Goal: Transaction & Acquisition: Download file/media

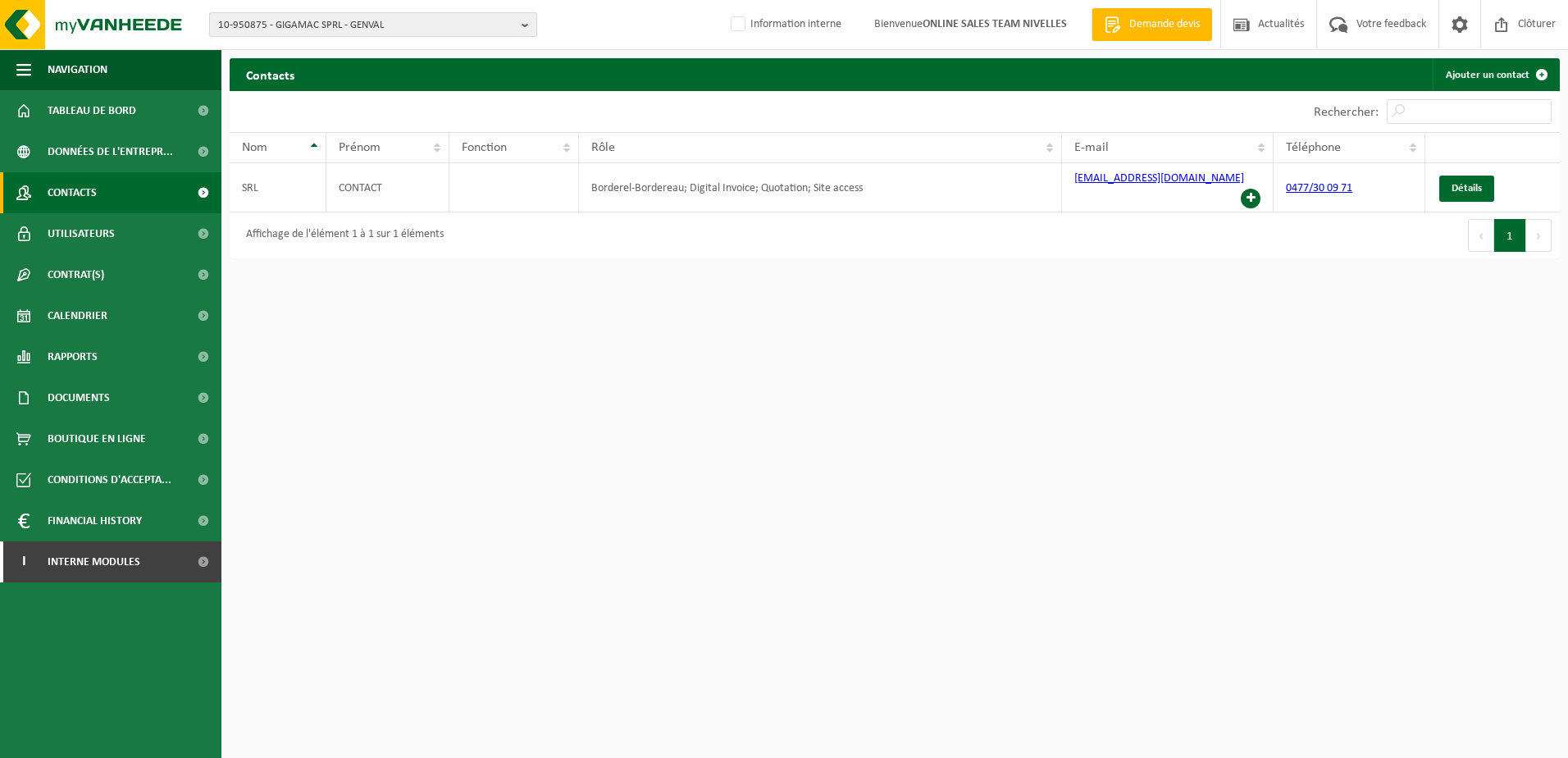
click at [531, 26] on b "button" at bounding box center [528, 25] width 14 height 23
click at [437, 52] on input "text" at bounding box center [373, 51] width 320 height 20
paste input "10-962923"
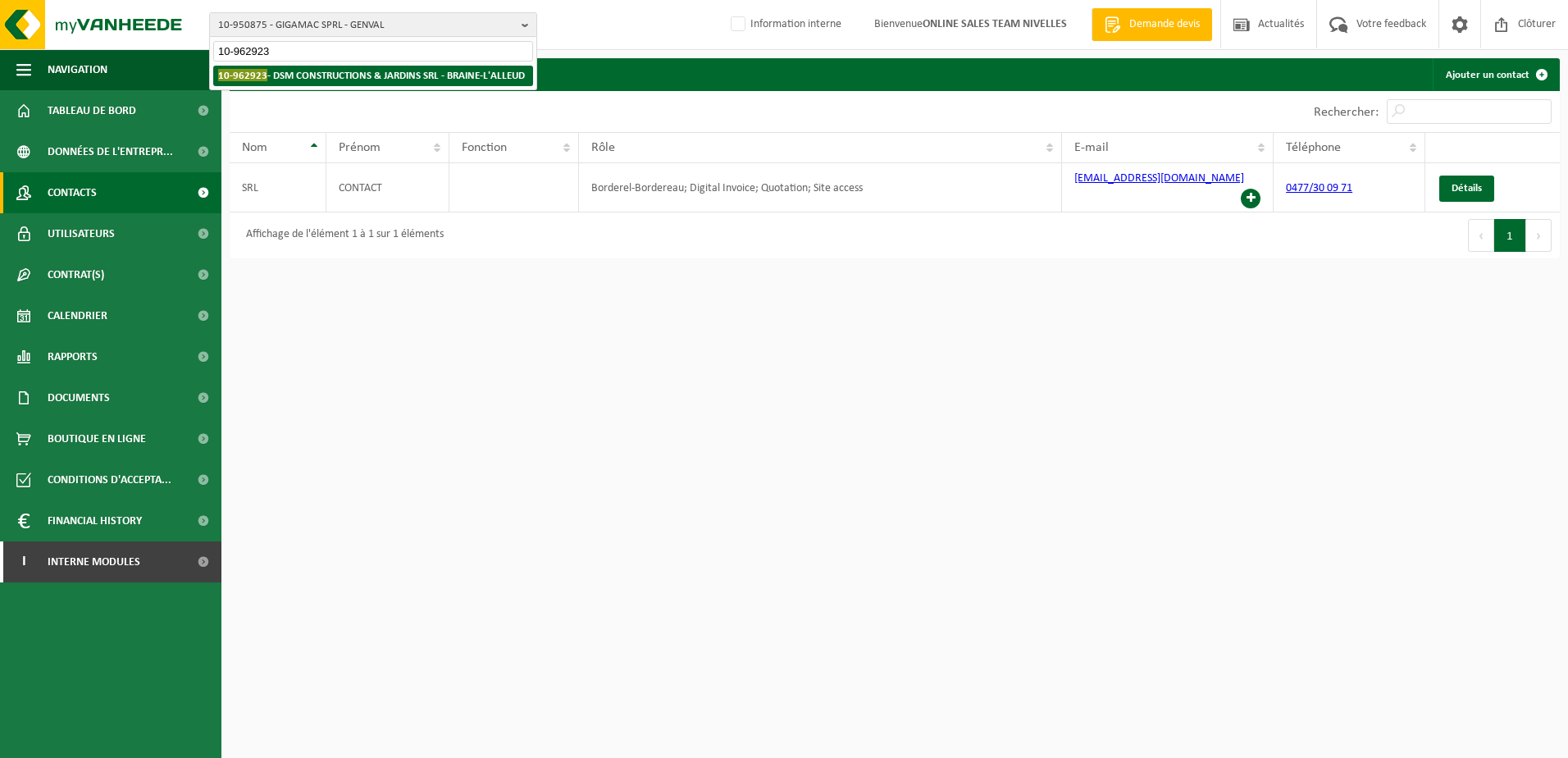
type input "10-962923"
click at [346, 72] on strong "10-962923 - DSM CONSTRUCTIONS & JARDINS SRL - BRAINE-L'ALLEUD" at bounding box center [371, 75] width 307 height 12
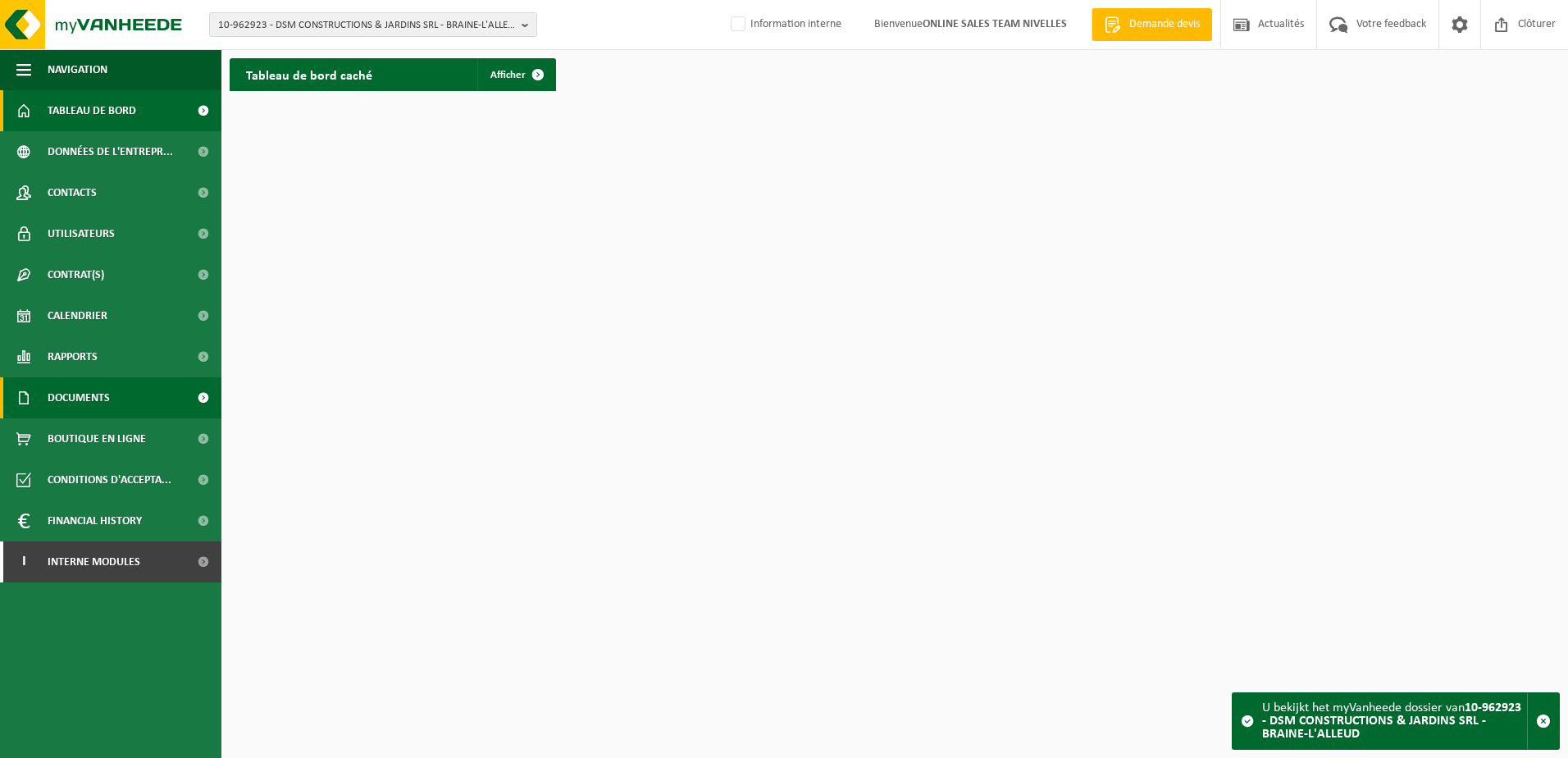
click at [112, 382] on link "Documents" at bounding box center [111, 398] width 222 height 41
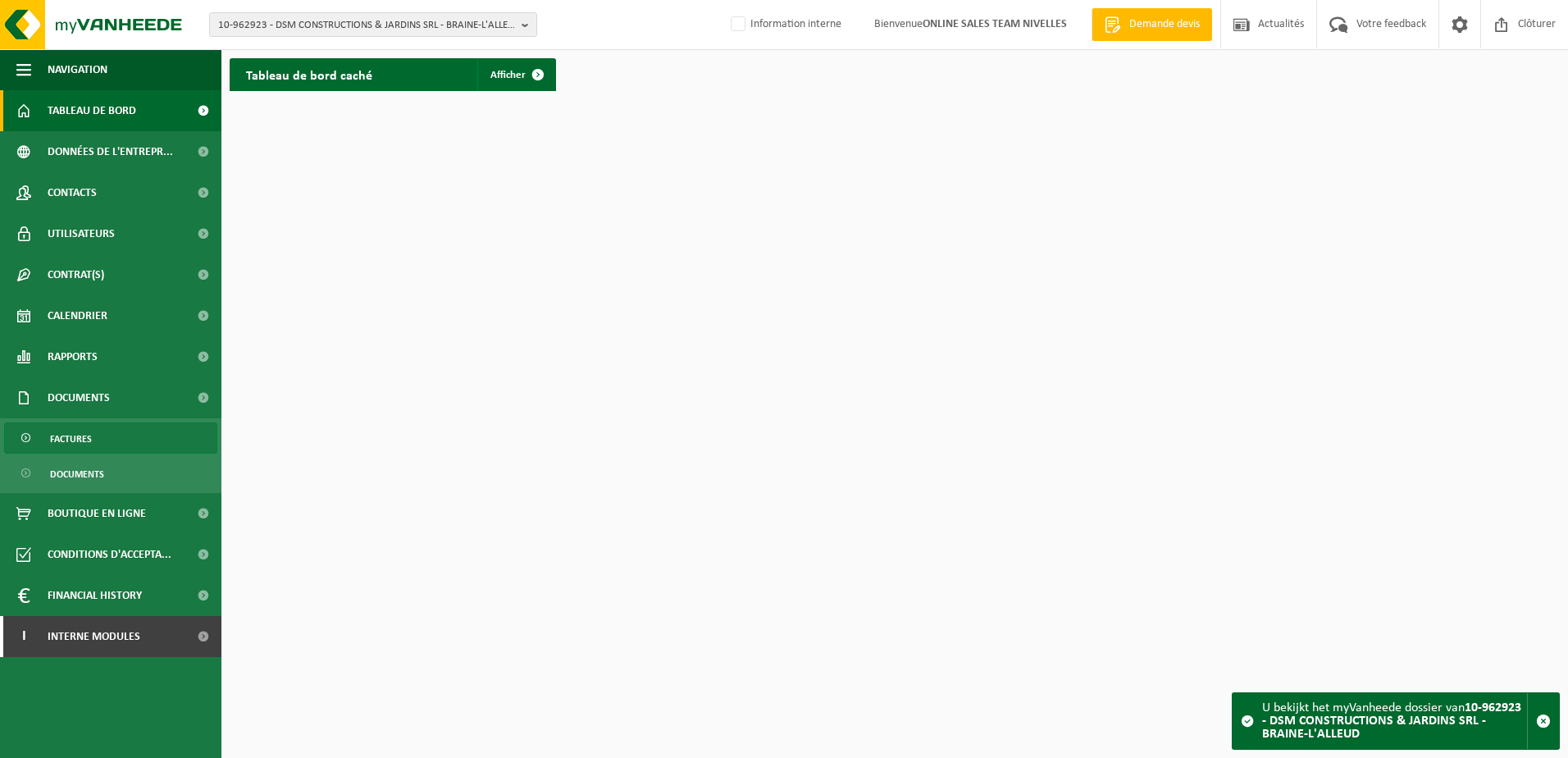
click at [111, 433] on link "Factures" at bounding box center [110, 438] width 213 height 32
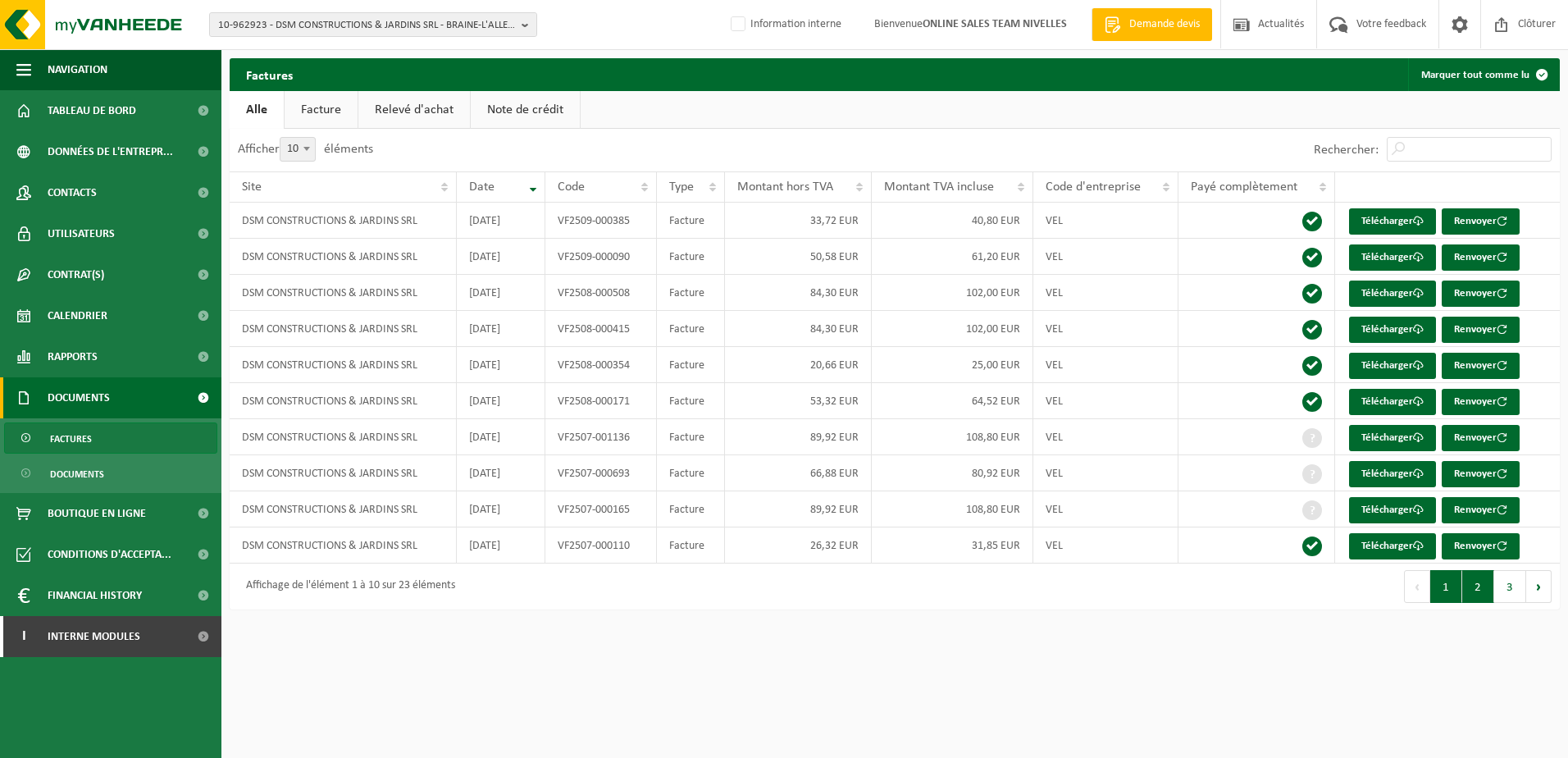
click at [1471, 585] on button "2" at bounding box center [1477, 586] width 32 height 32
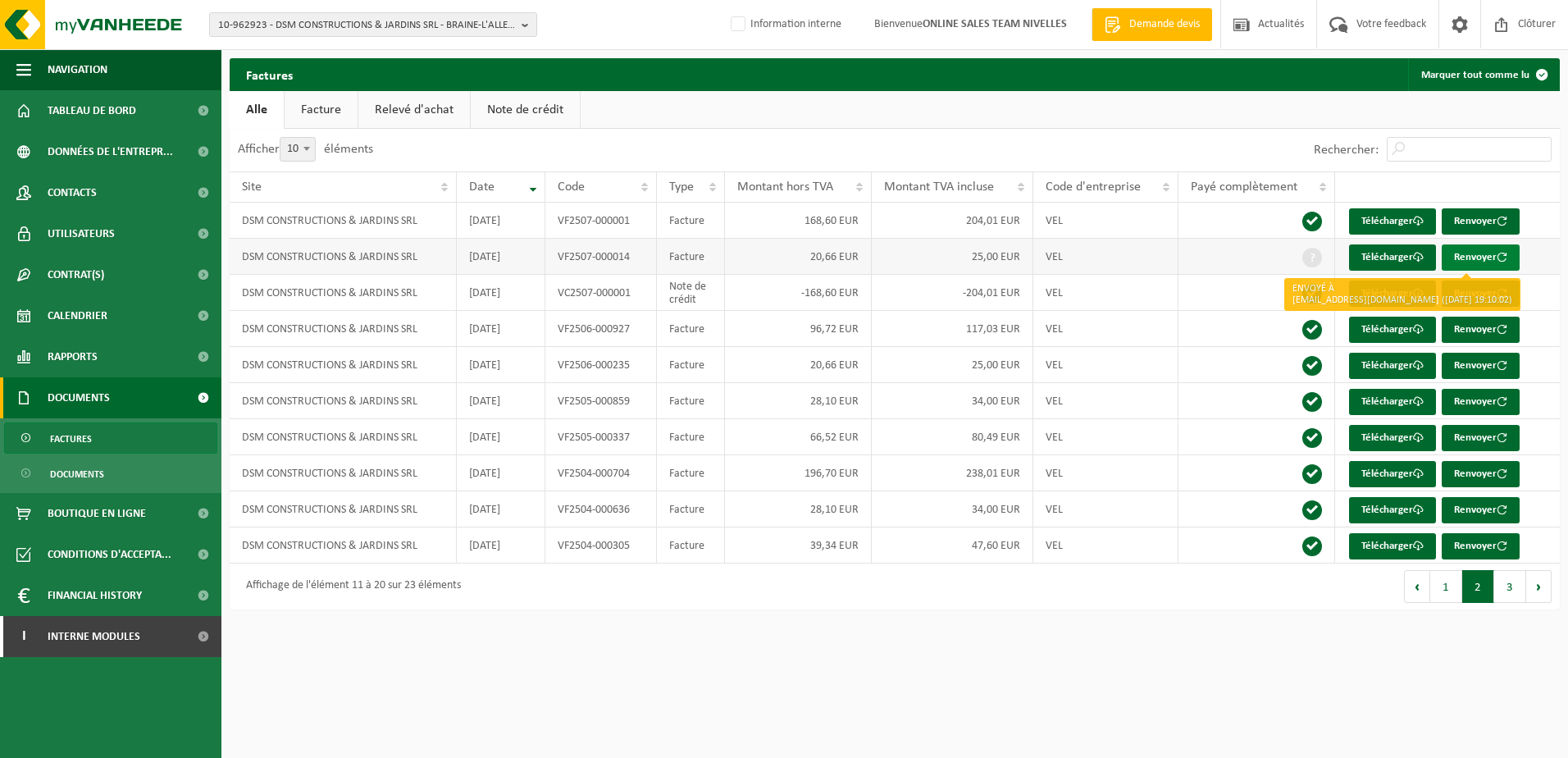
click at [1477, 256] on button "Renvoyer" at bounding box center [1481, 257] width 78 height 26
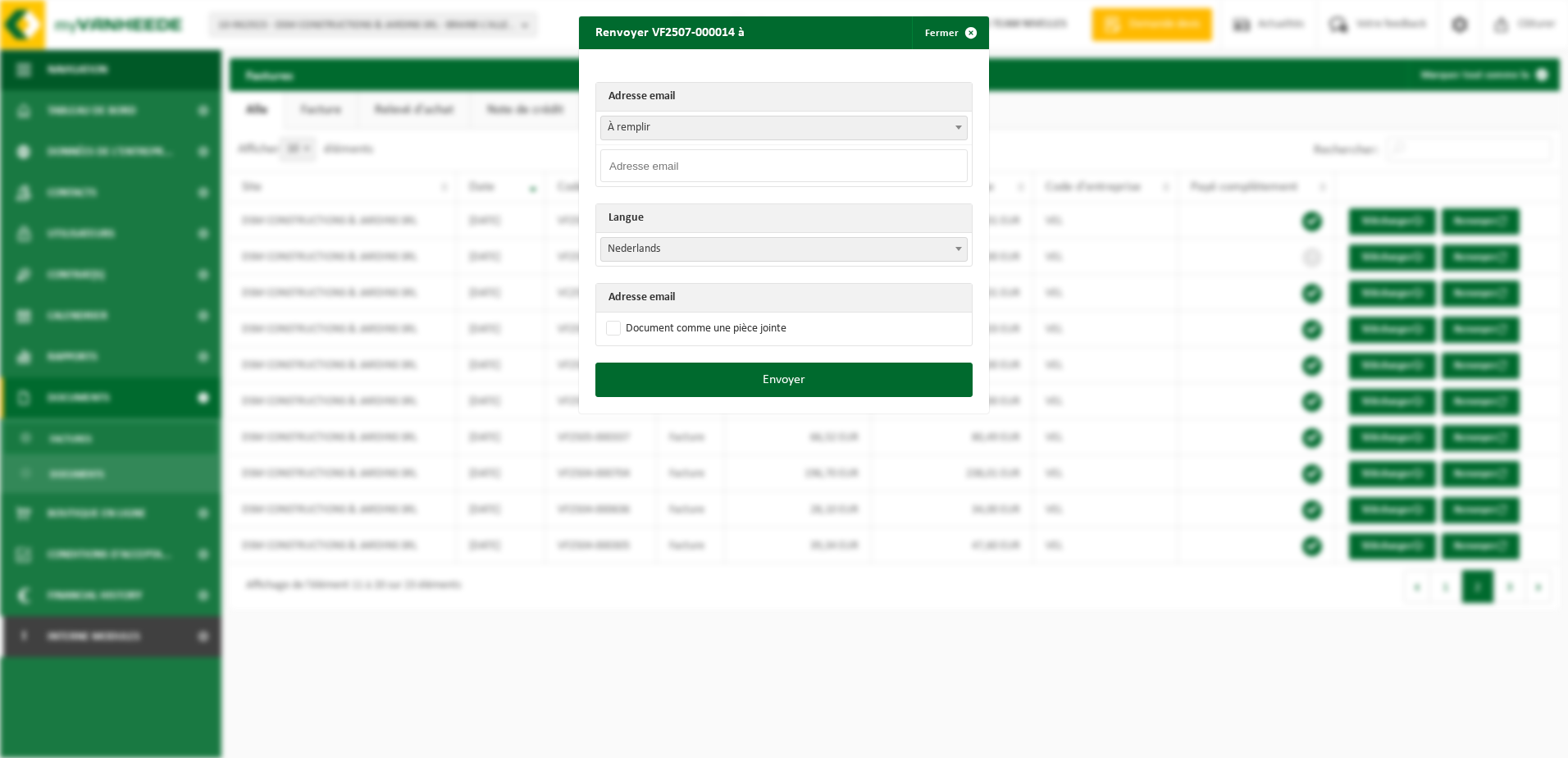
click at [951, 128] on span at bounding box center [958, 127] width 16 height 21
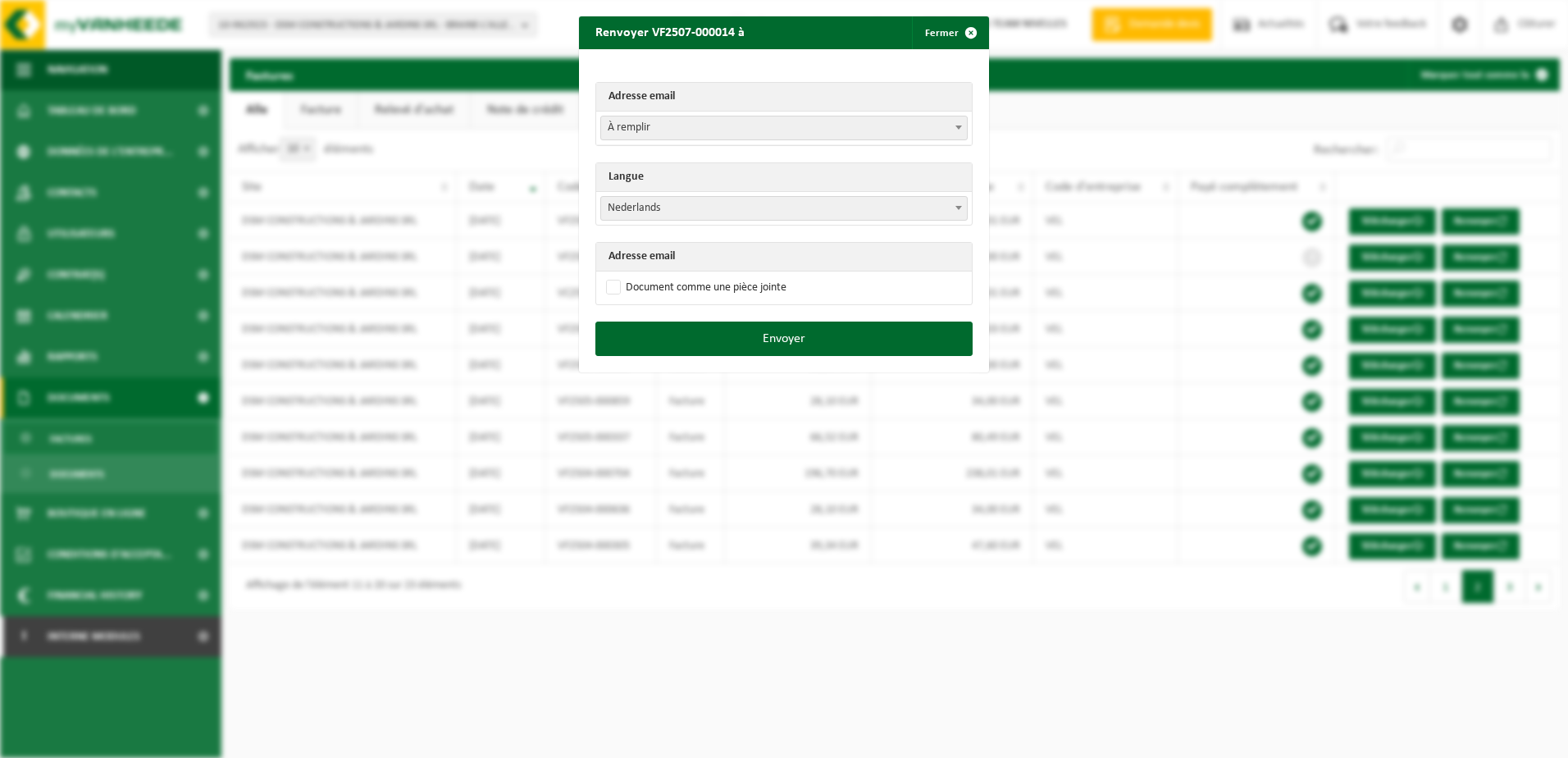
select select "marindsm@hotmail.com"
click at [951, 212] on span at bounding box center [958, 207] width 16 height 21
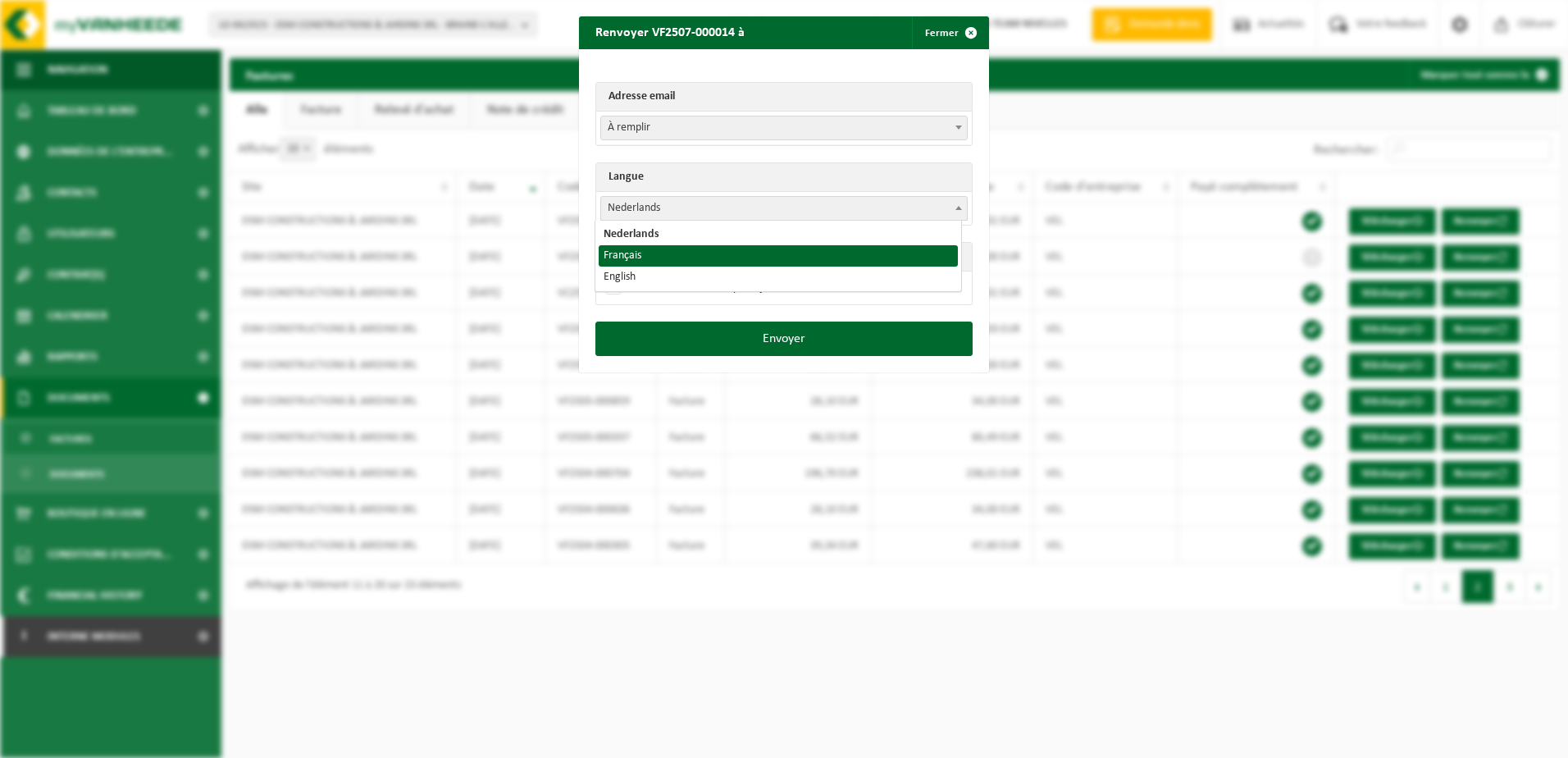
select select "fr"
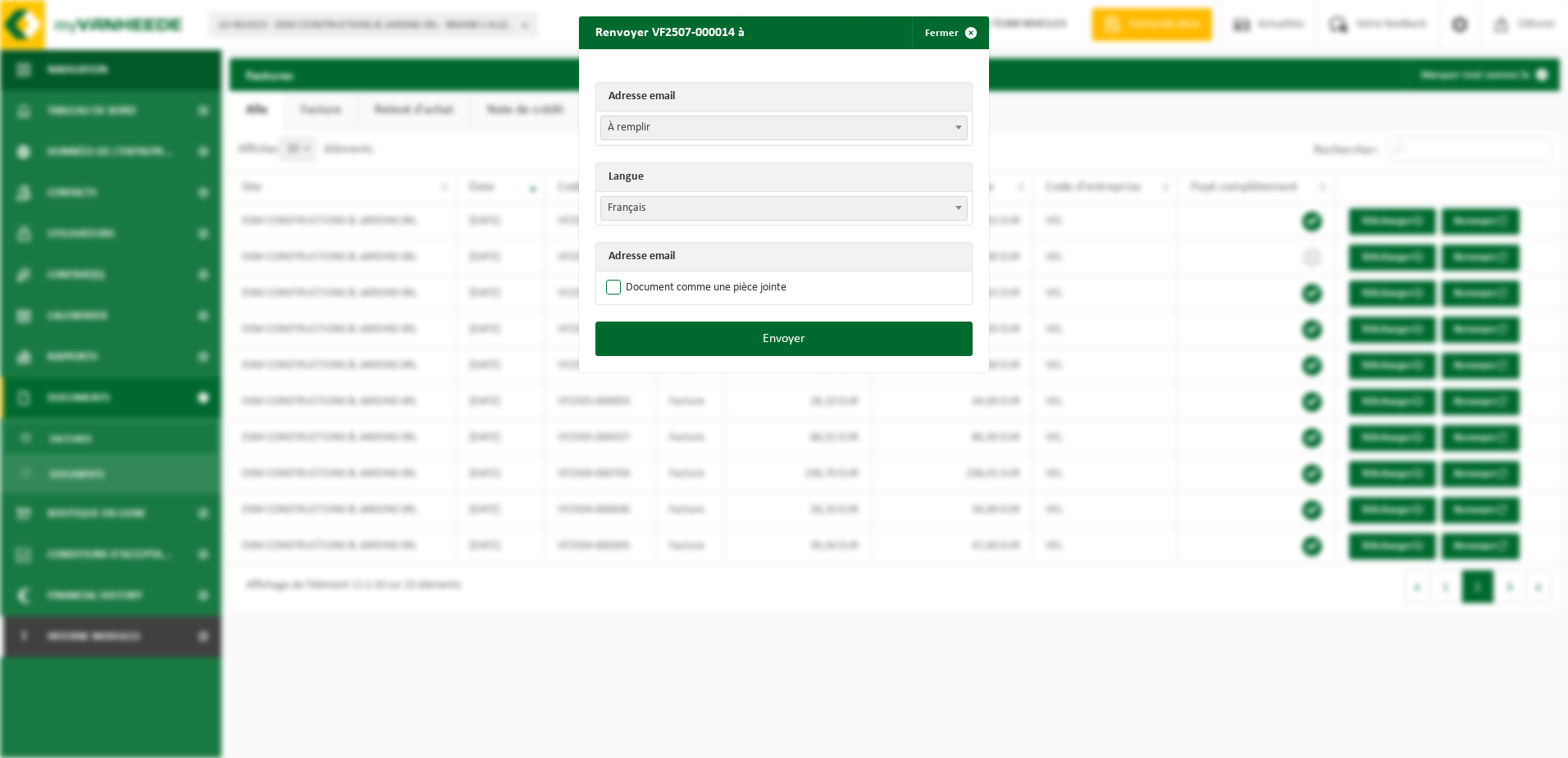
click at [612, 288] on label "Document comme une pièce jointe" at bounding box center [695, 288] width 183 height 25
click at [612, 275] on input "Document comme une pièce jointe" at bounding box center [804, 274] width 410 height 1
checkbox input "true"
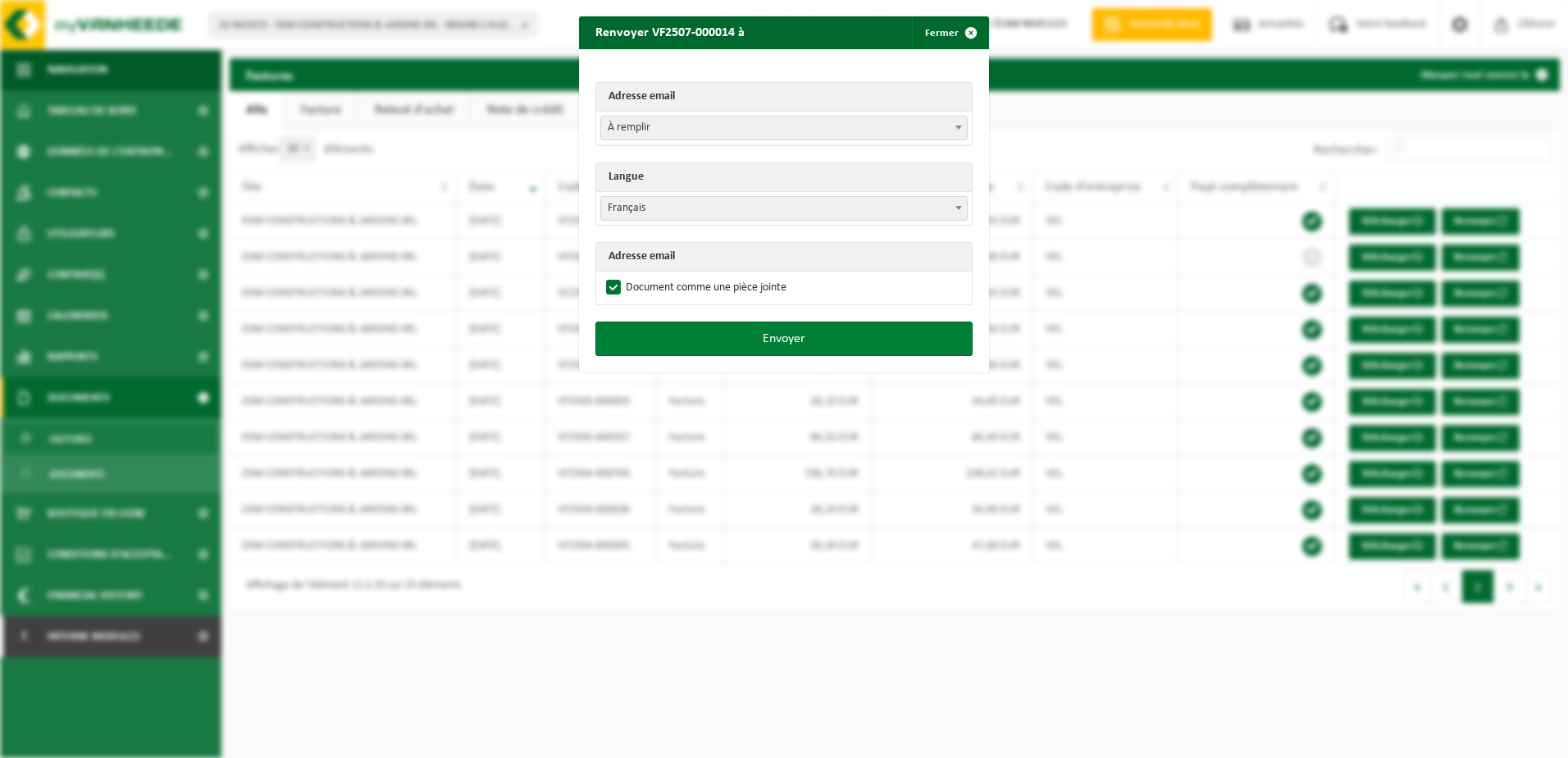
click at [810, 336] on button "Envoyer" at bounding box center [784, 338] width 377 height 34
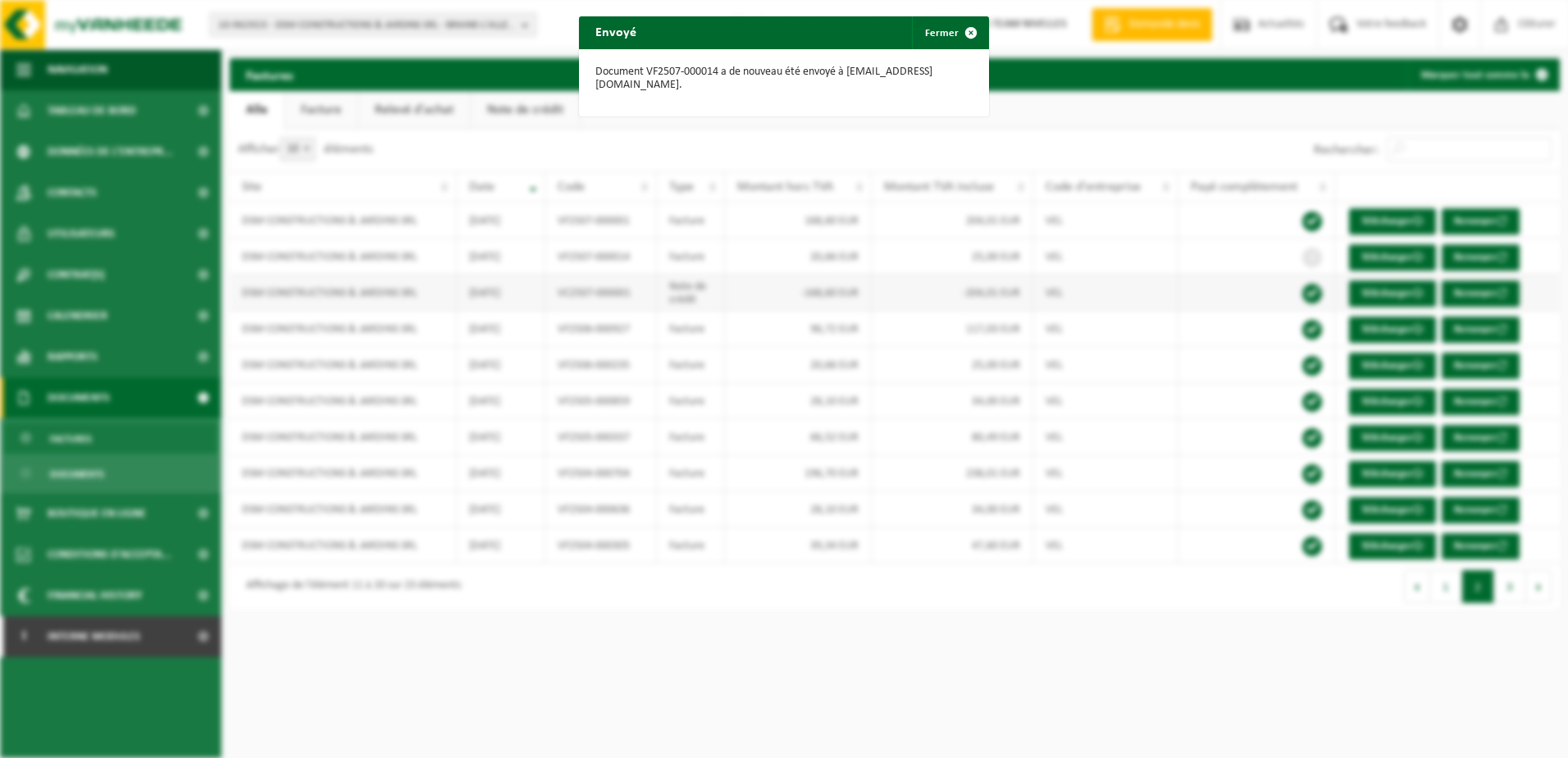
drag, startPoint x: 968, startPoint y: 35, endPoint x: 1093, endPoint y: 293, distance: 286.7
click at [968, 36] on span "button" at bounding box center [971, 32] width 32 height 32
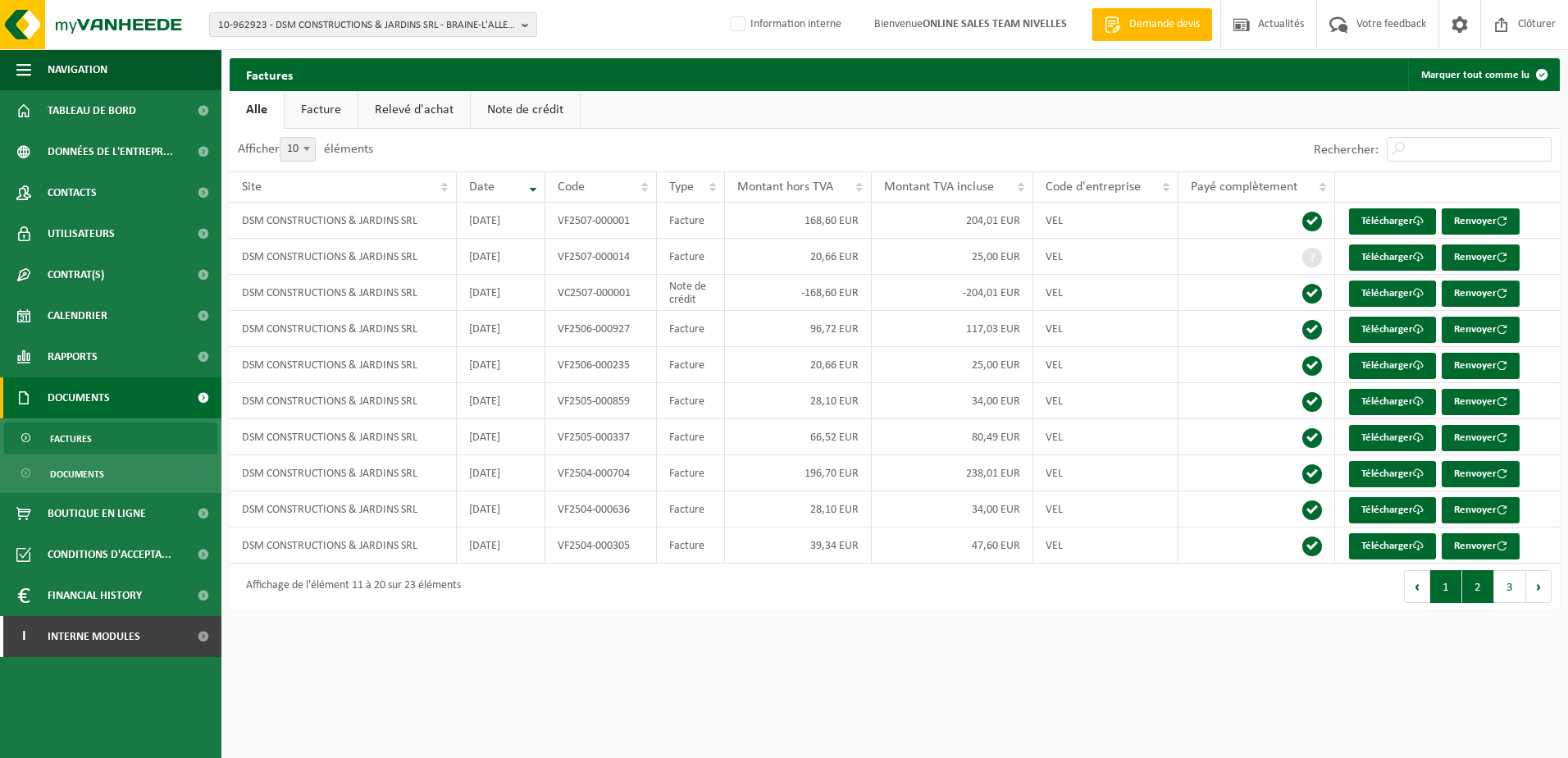
click at [1453, 593] on button "1" at bounding box center [1446, 586] width 32 height 32
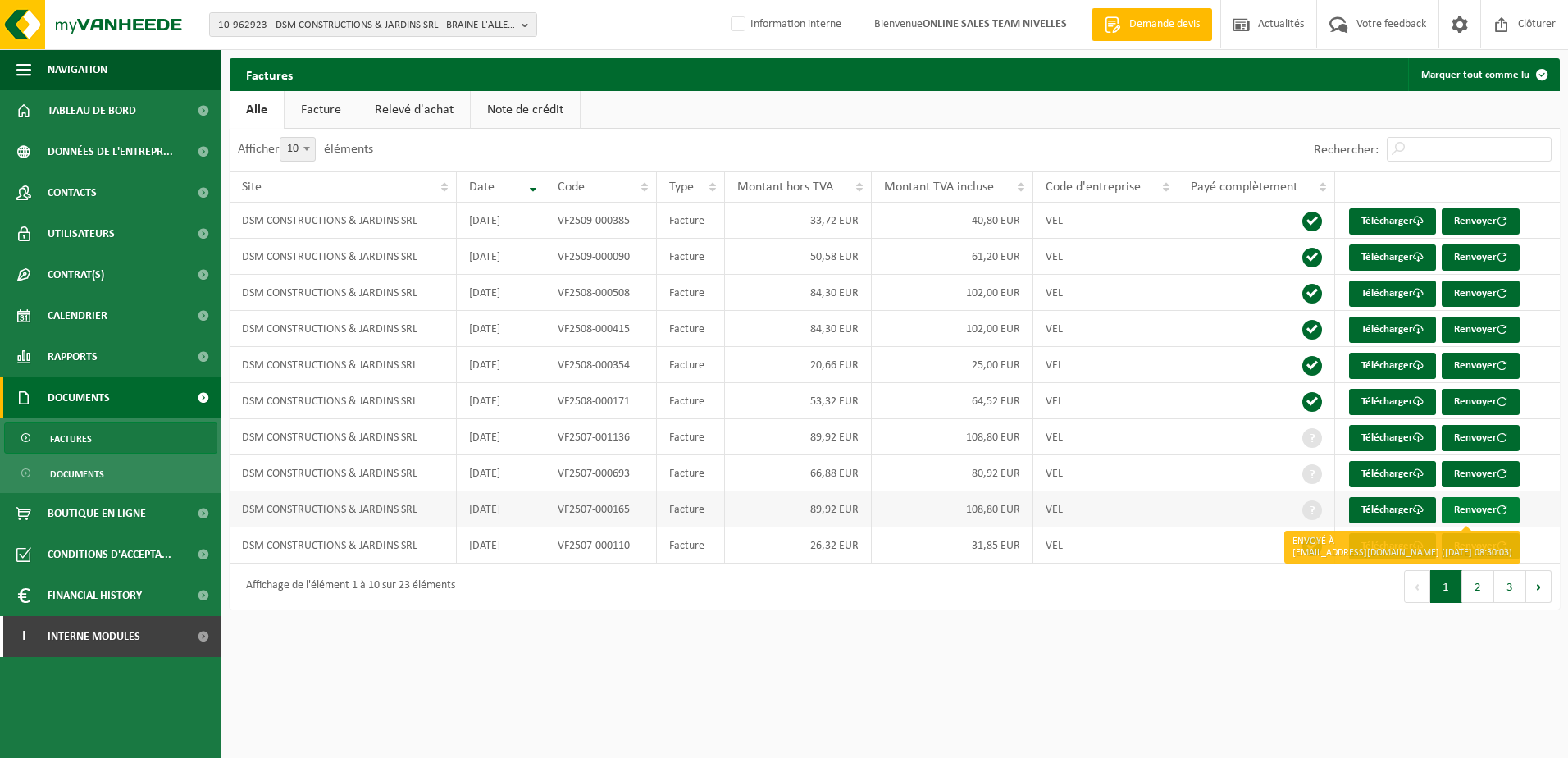
click at [1505, 502] on button "Renvoyer" at bounding box center [1481, 509] width 78 height 26
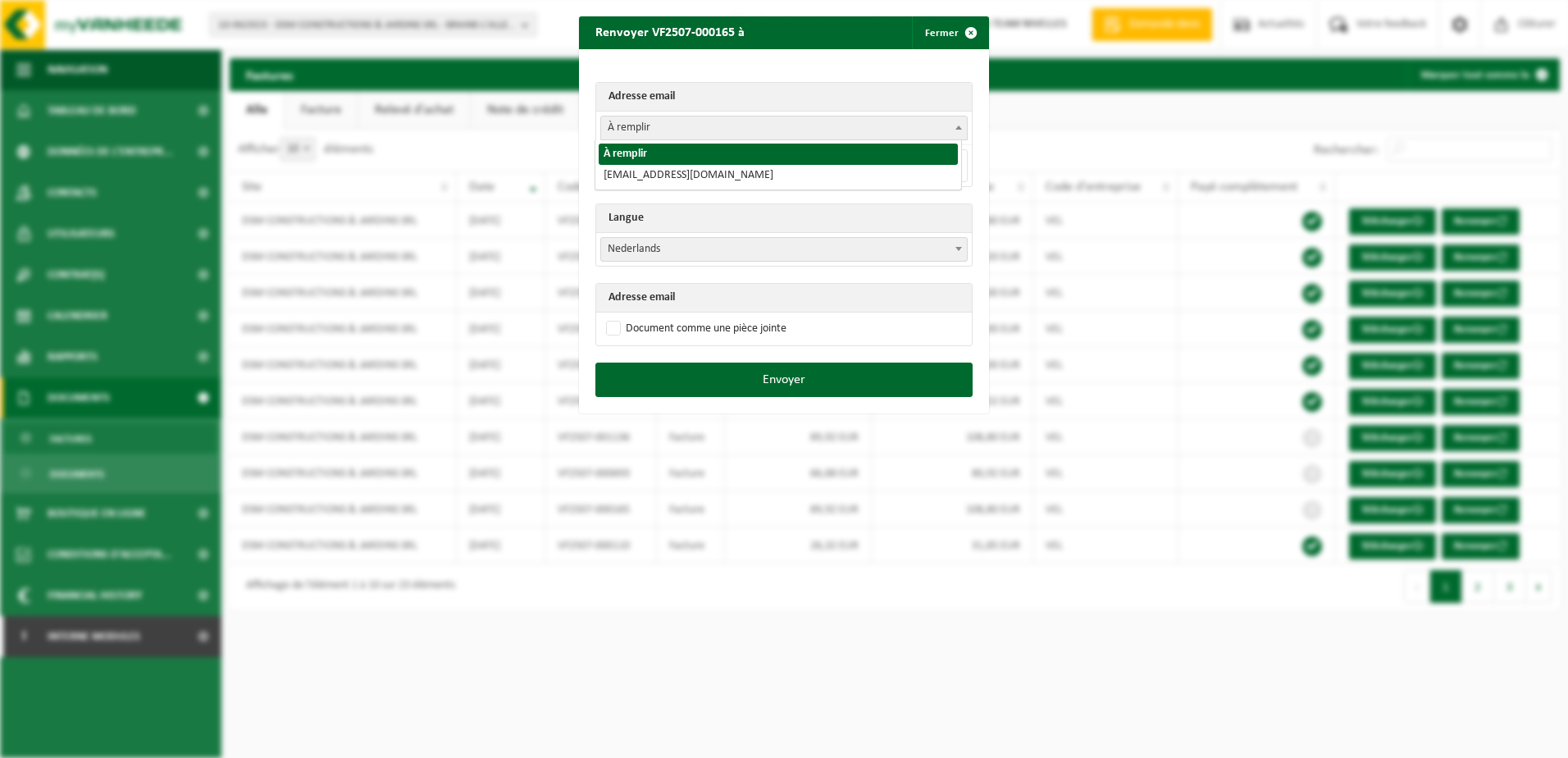
click at [951, 128] on span at bounding box center [958, 127] width 16 height 21
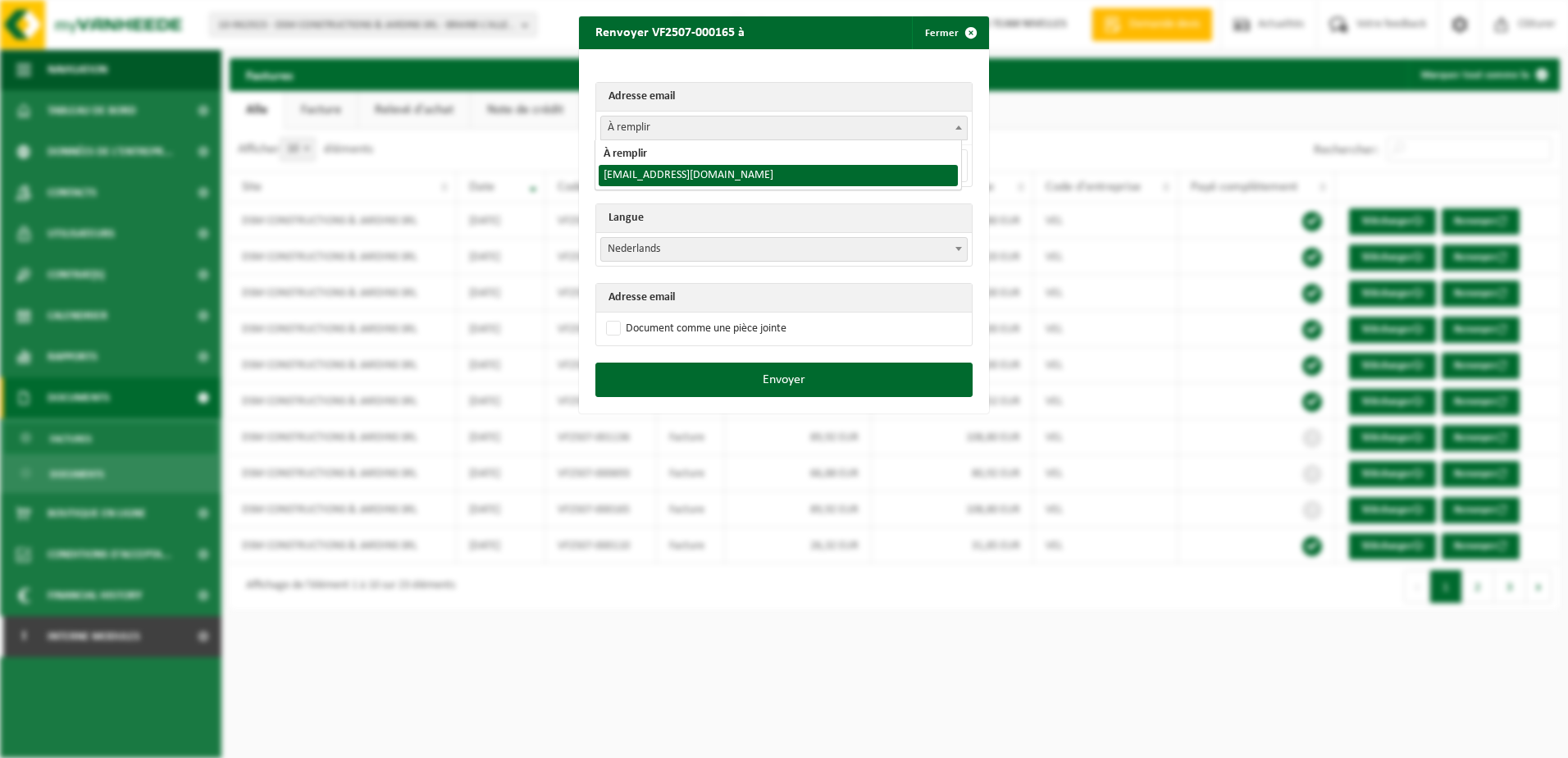
select select "marindsm@hotmail.com"
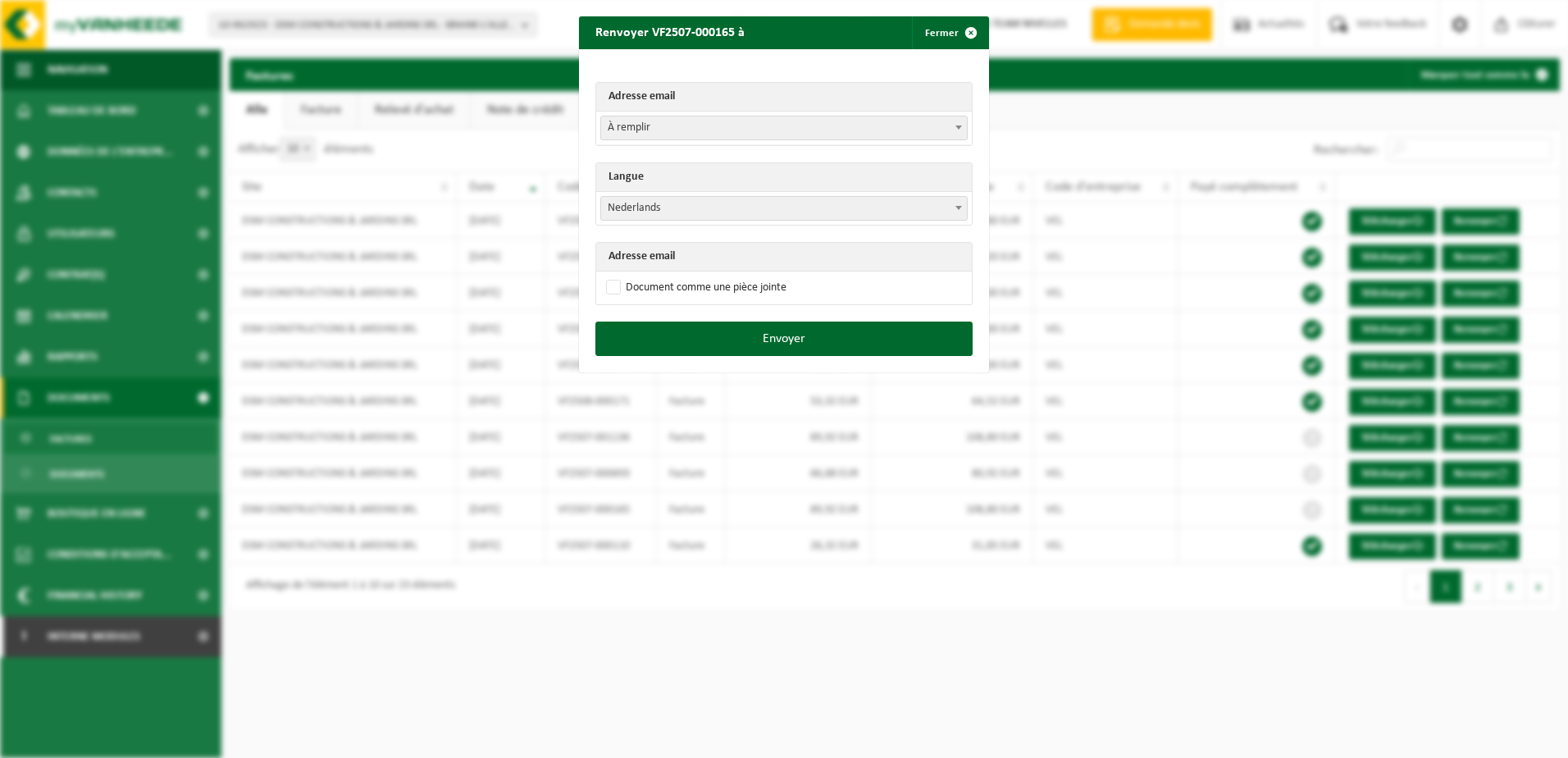
click at [956, 206] on b at bounding box center [958, 207] width 7 height 4
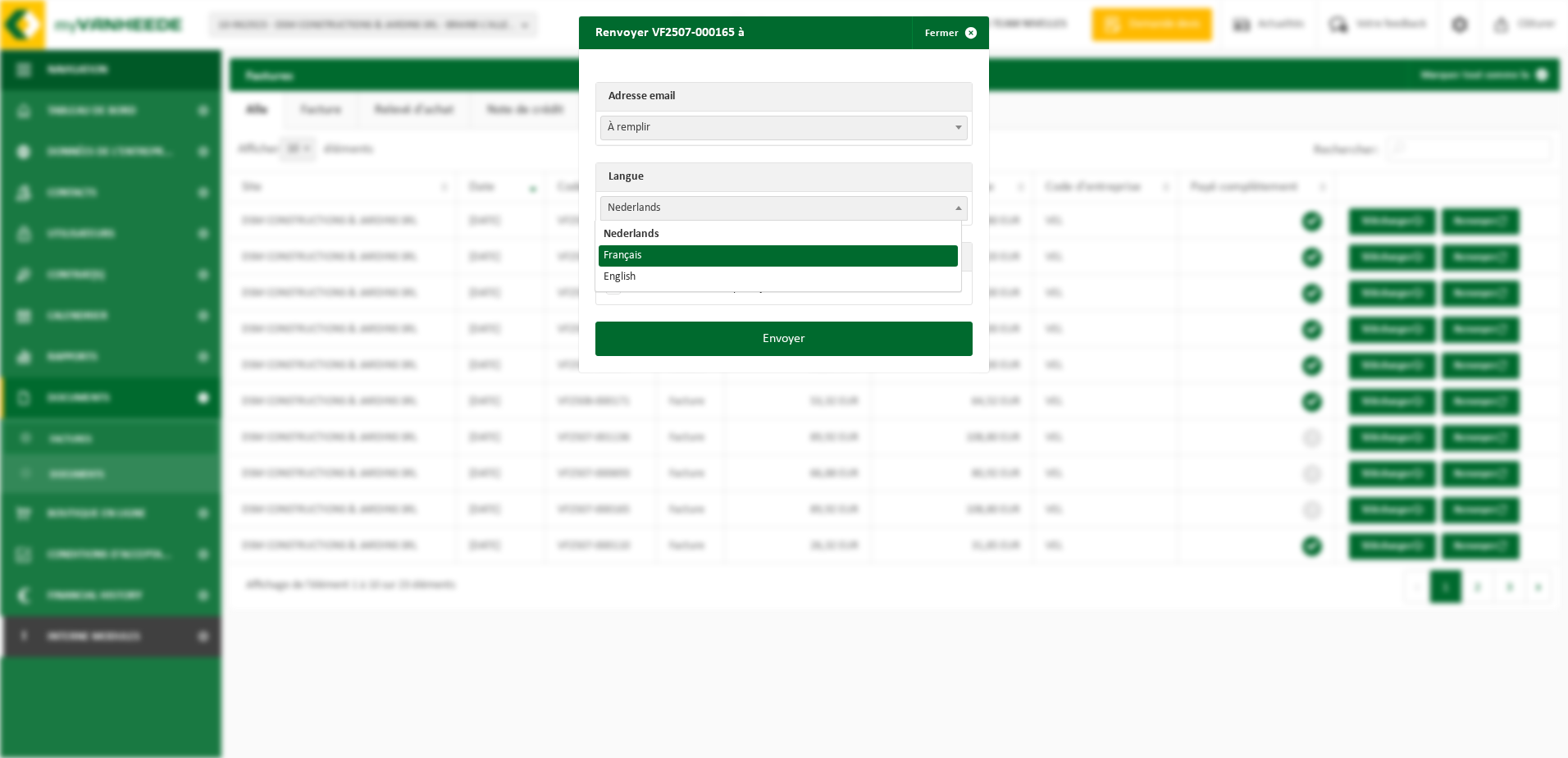
select select "fr"
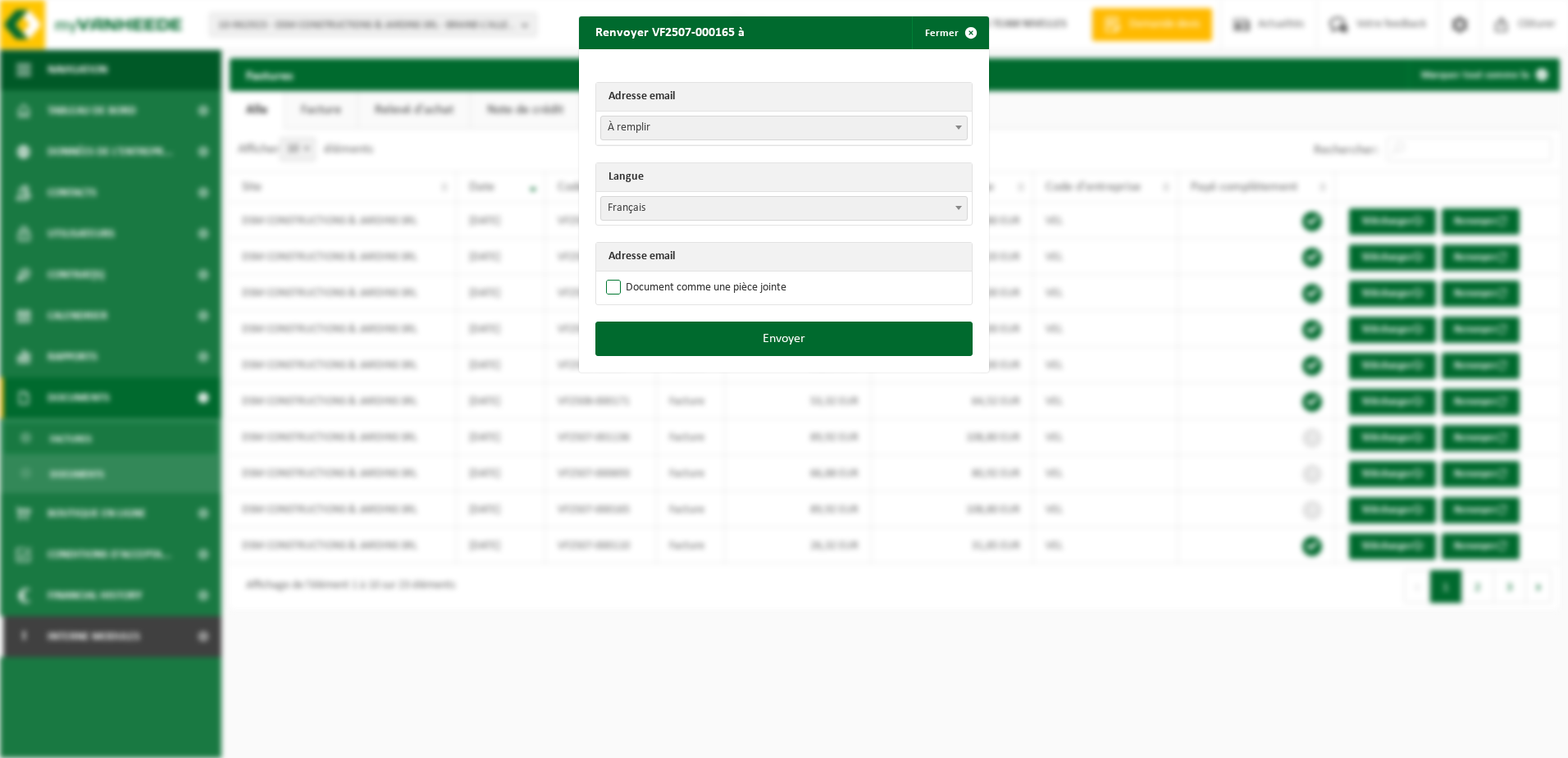
click at [603, 285] on label "Document comme une pièce jointe" at bounding box center [695, 288] width 183 height 25
click at [603, 275] on input "Document comme une pièce jointe" at bounding box center [804, 274] width 410 height 1
checkbox input "true"
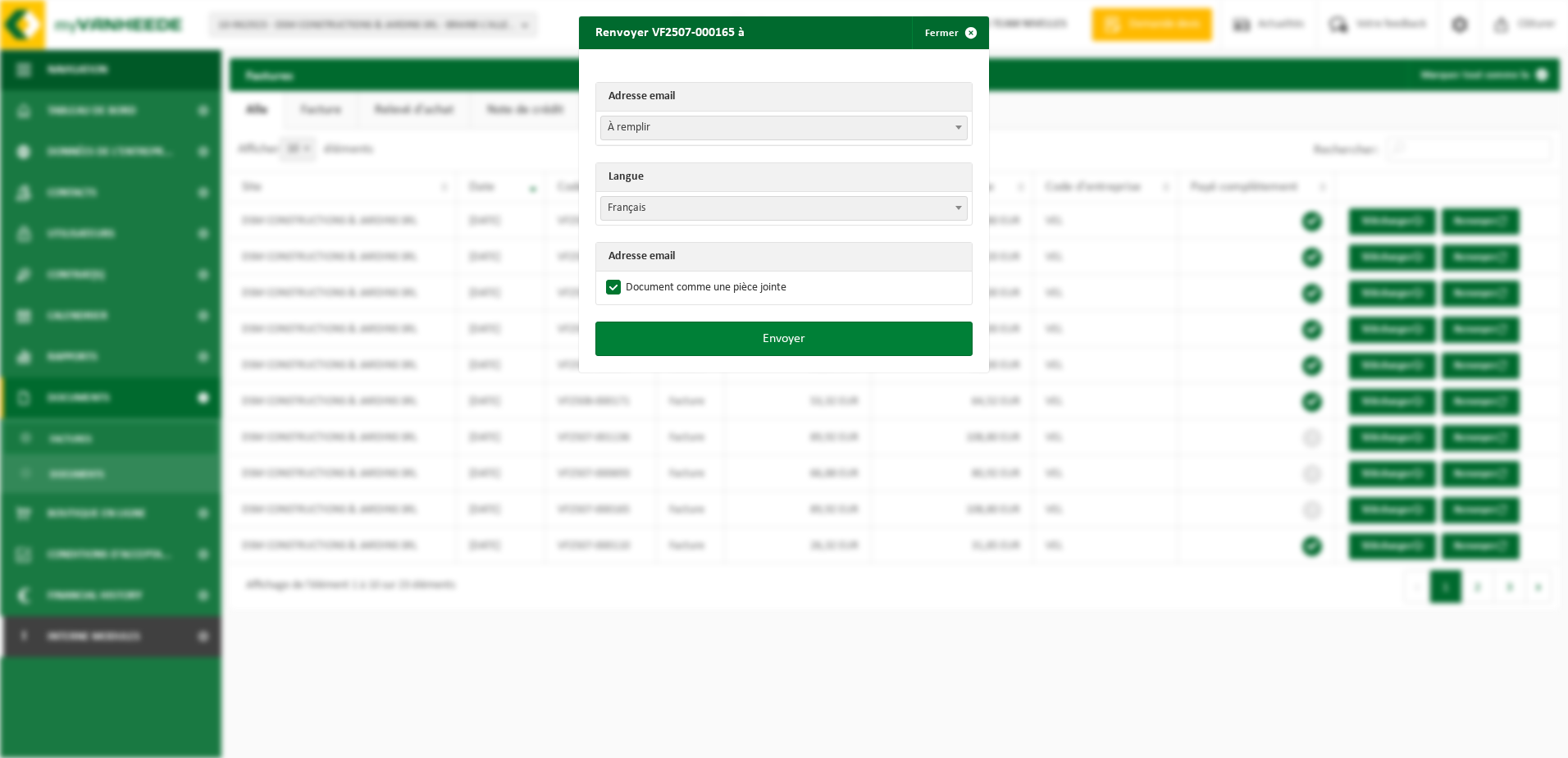
click at [783, 332] on button "Envoyer" at bounding box center [784, 338] width 377 height 34
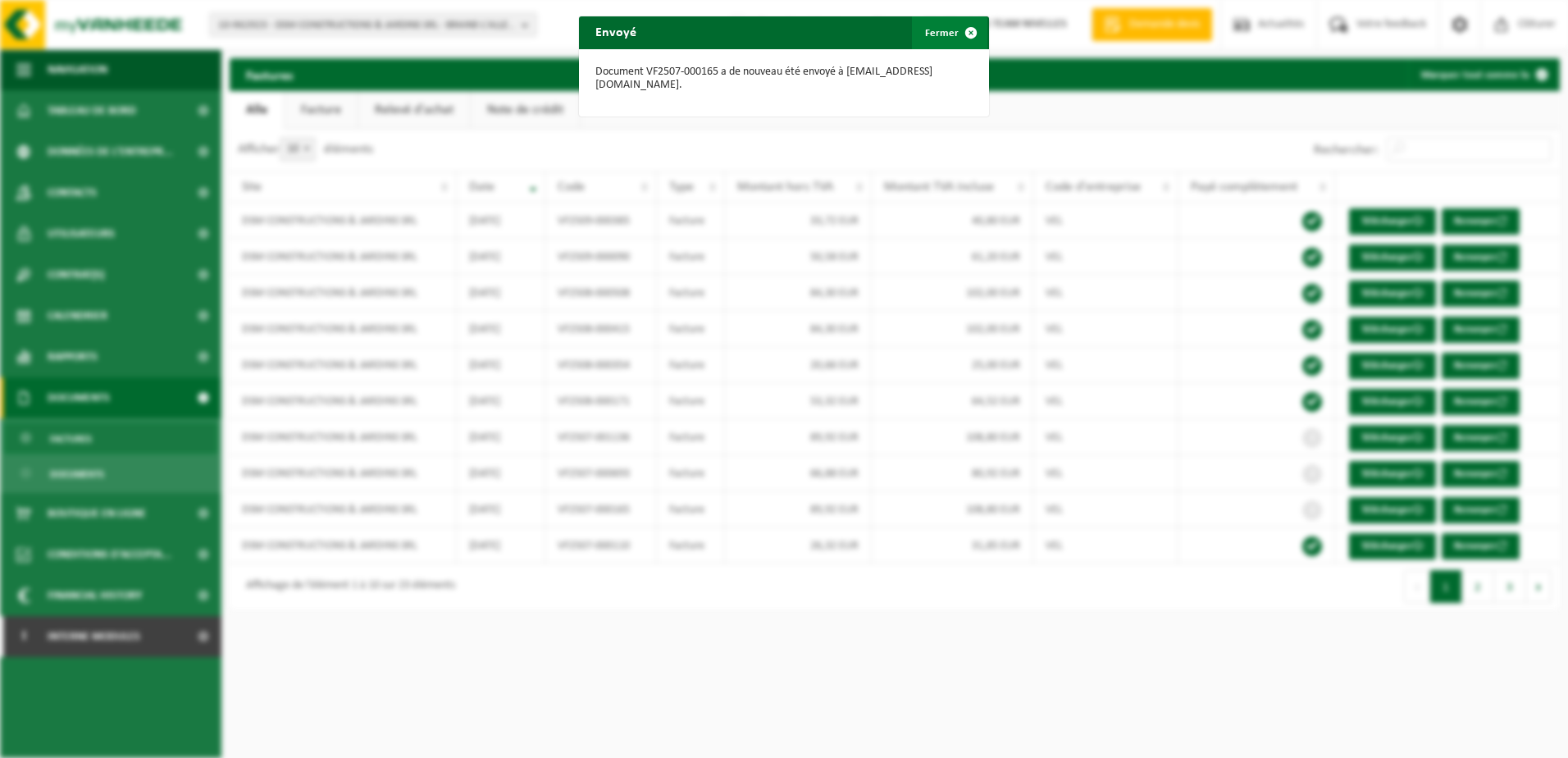
click at [955, 33] on span "button" at bounding box center [971, 32] width 32 height 32
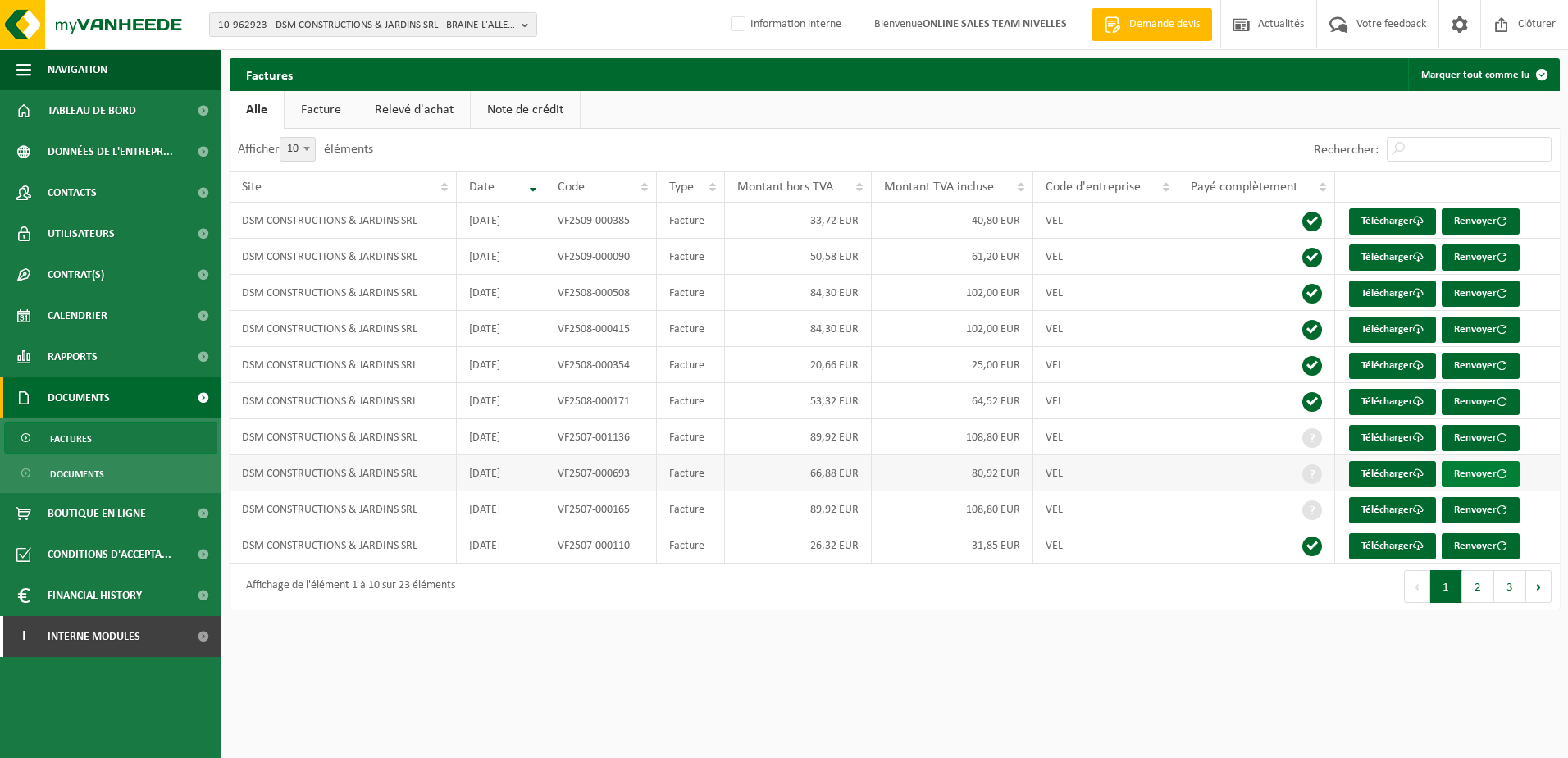
click at [1487, 473] on button "Renvoyer" at bounding box center [1481, 473] width 78 height 26
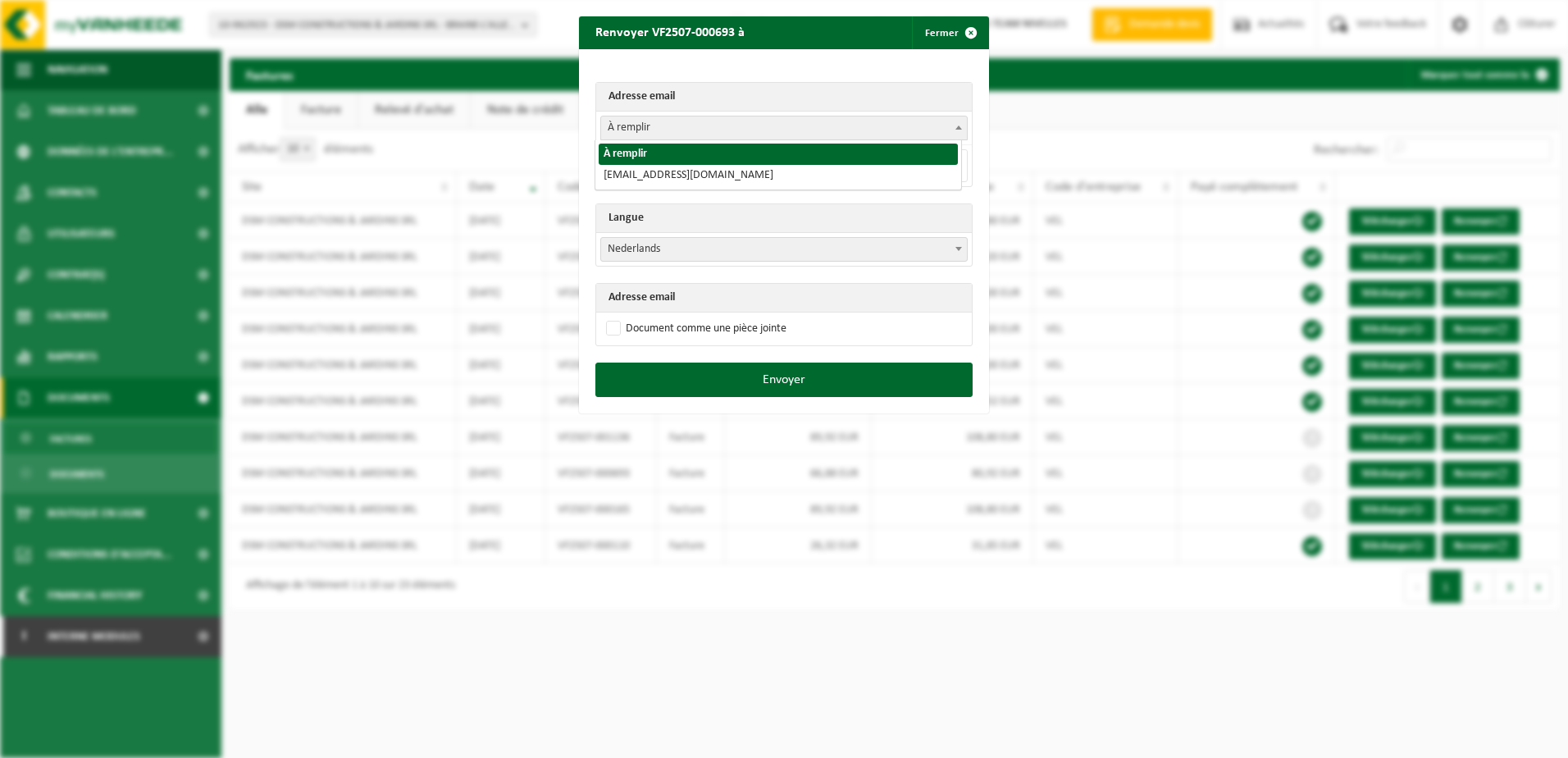
click at [956, 129] on b at bounding box center [958, 127] width 7 height 4
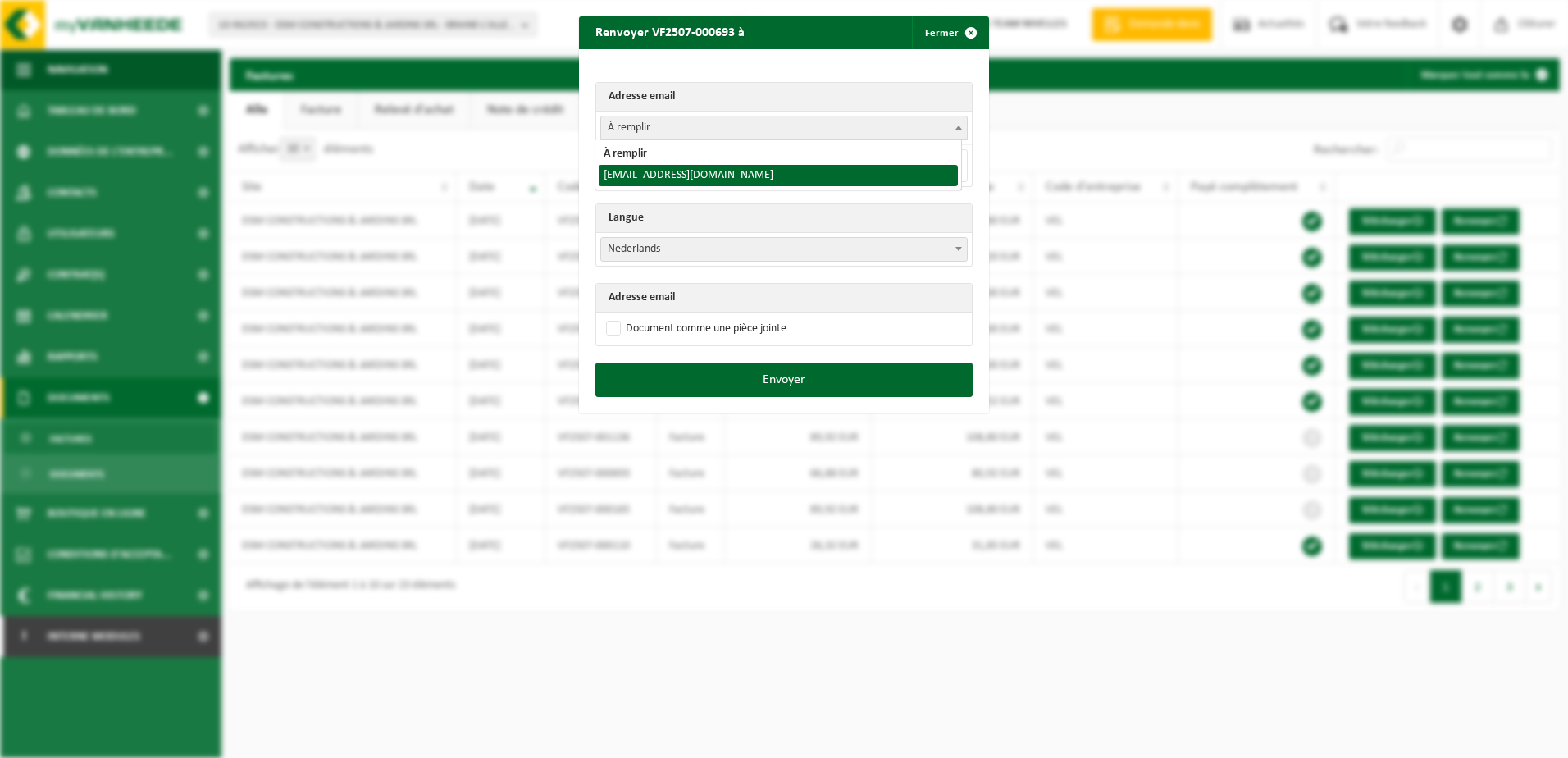
select select "marindsm@hotmail.com"
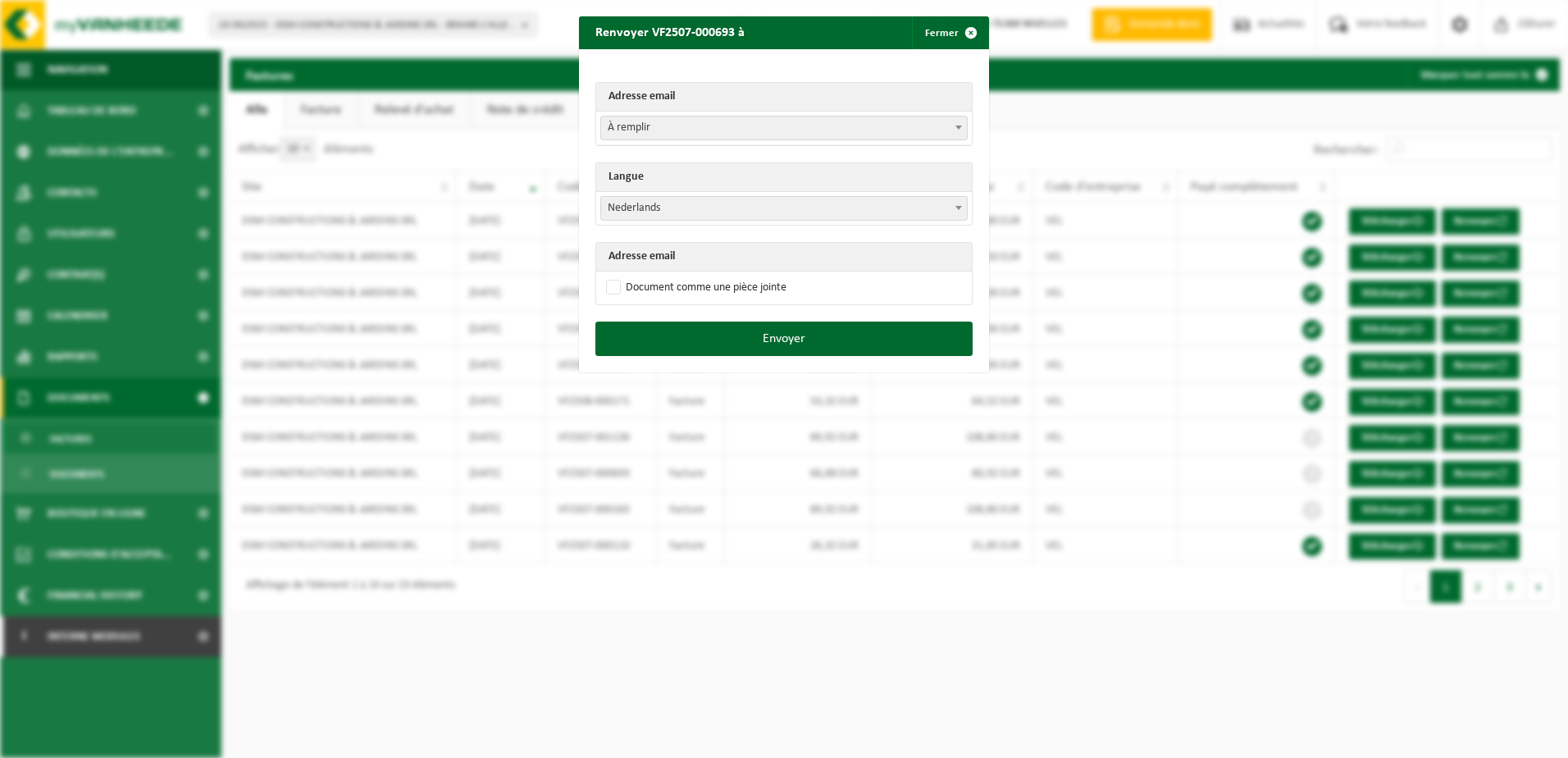
click at [951, 216] on span at bounding box center [958, 207] width 16 height 21
select select "fr"
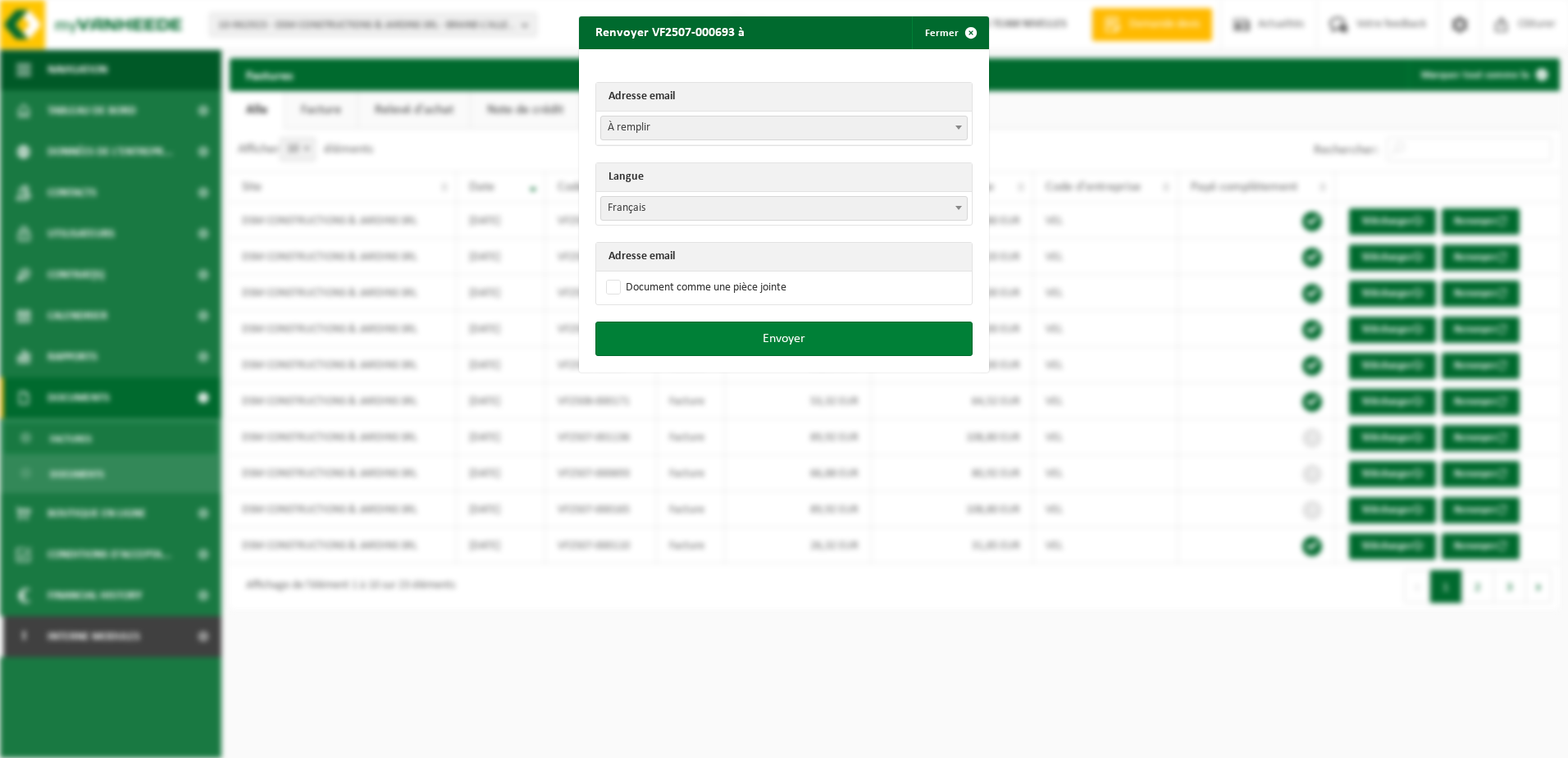
drag, startPoint x: 610, startPoint y: 287, endPoint x: 680, endPoint y: 339, distance: 87.2
click at [609, 291] on label "Document comme une pièce jointe" at bounding box center [695, 288] width 183 height 25
click at [609, 275] on input "Document comme une pièce jointe" at bounding box center [804, 274] width 410 height 1
checkbox input "true"
click at [739, 343] on button "Envoyer" at bounding box center [784, 338] width 377 height 34
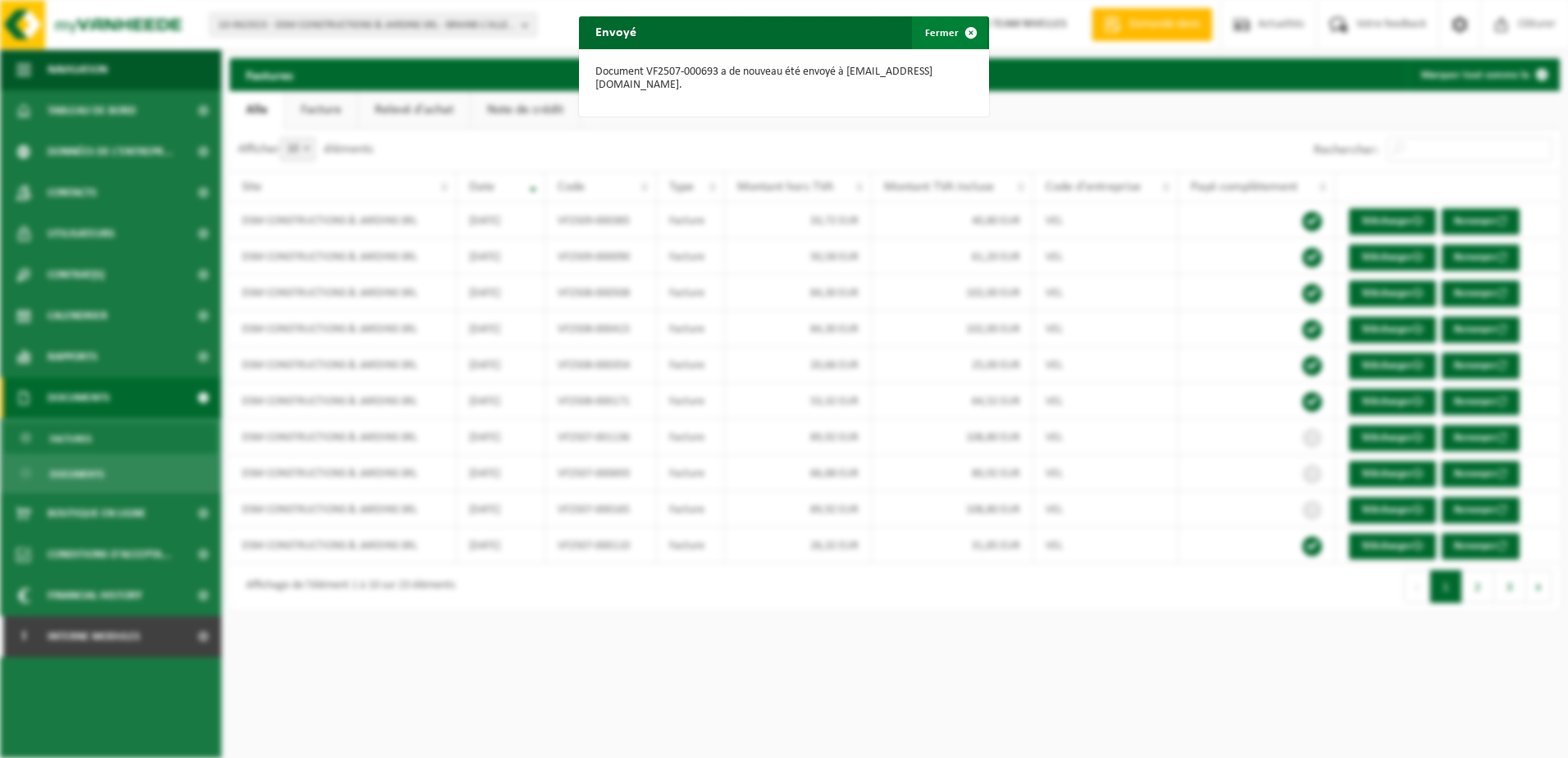
click at [947, 32] on button "Fermer" at bounding box center [949, 32] width 75 height 32
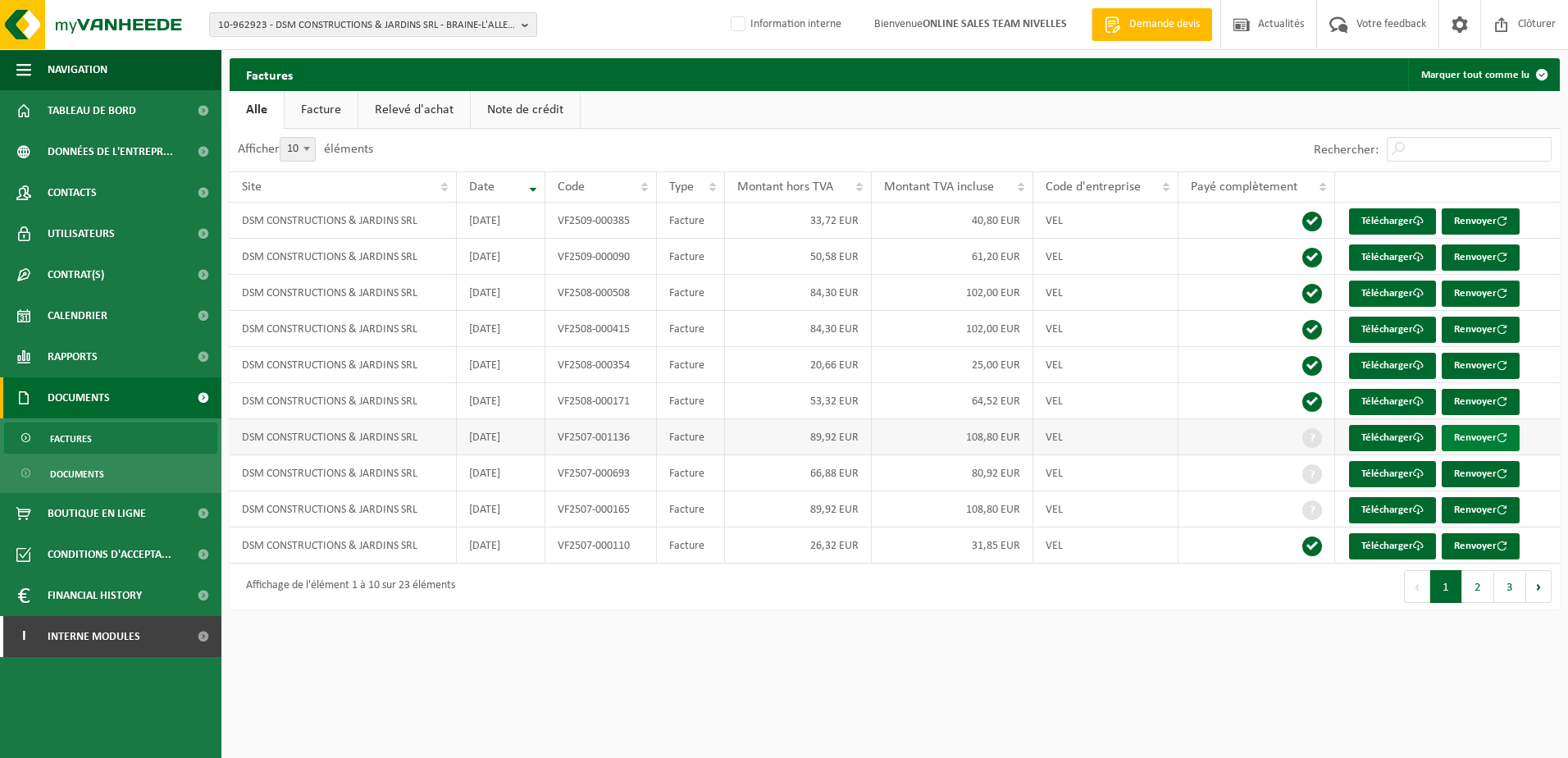
click at [1452, 441] on button "Renvoyer" at bounding box center [1481, 437] width 78 height 26
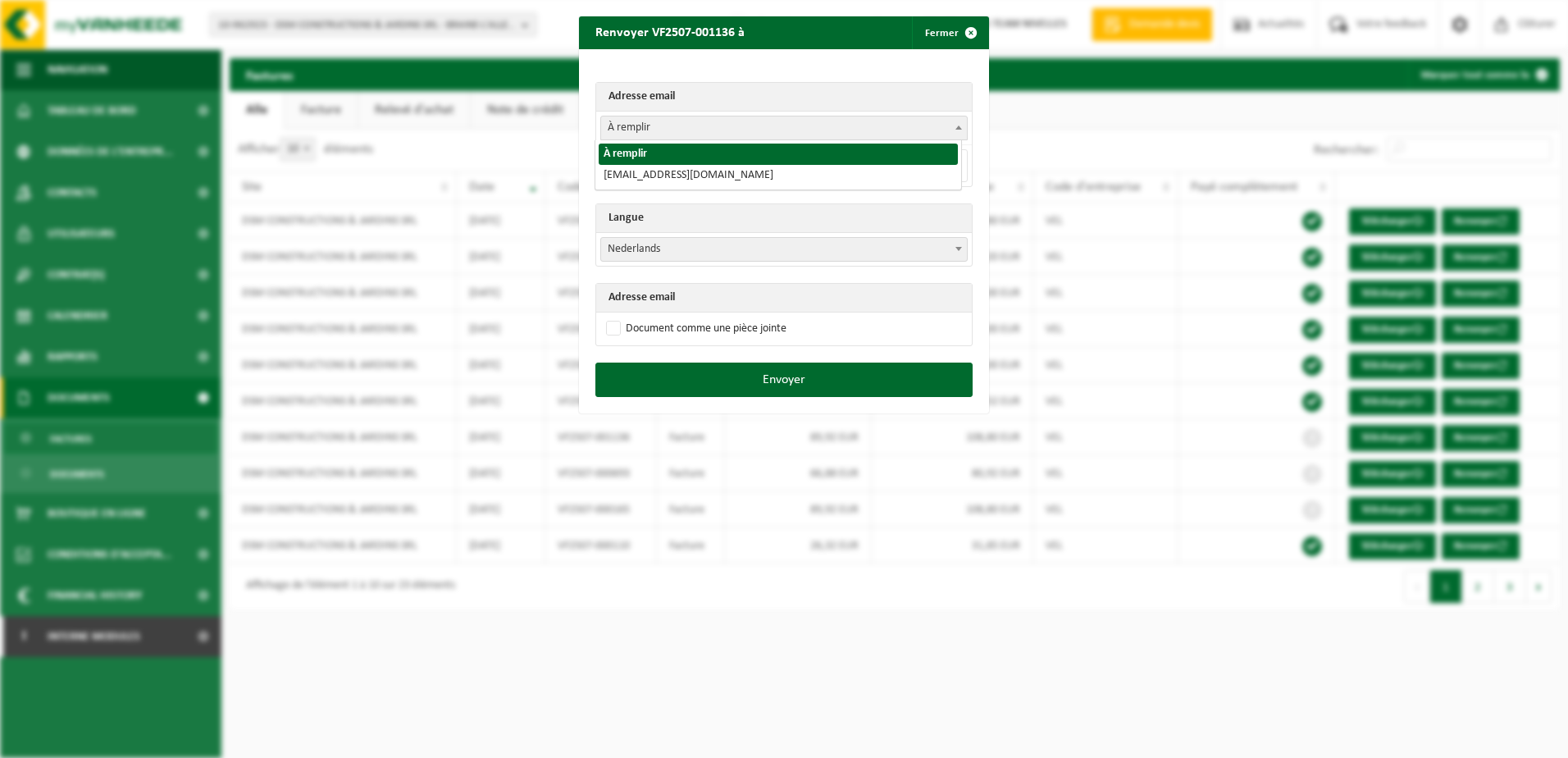
click at [777, 131] on span "À remplir" at bounding box center [784, 128] width 366 height 23
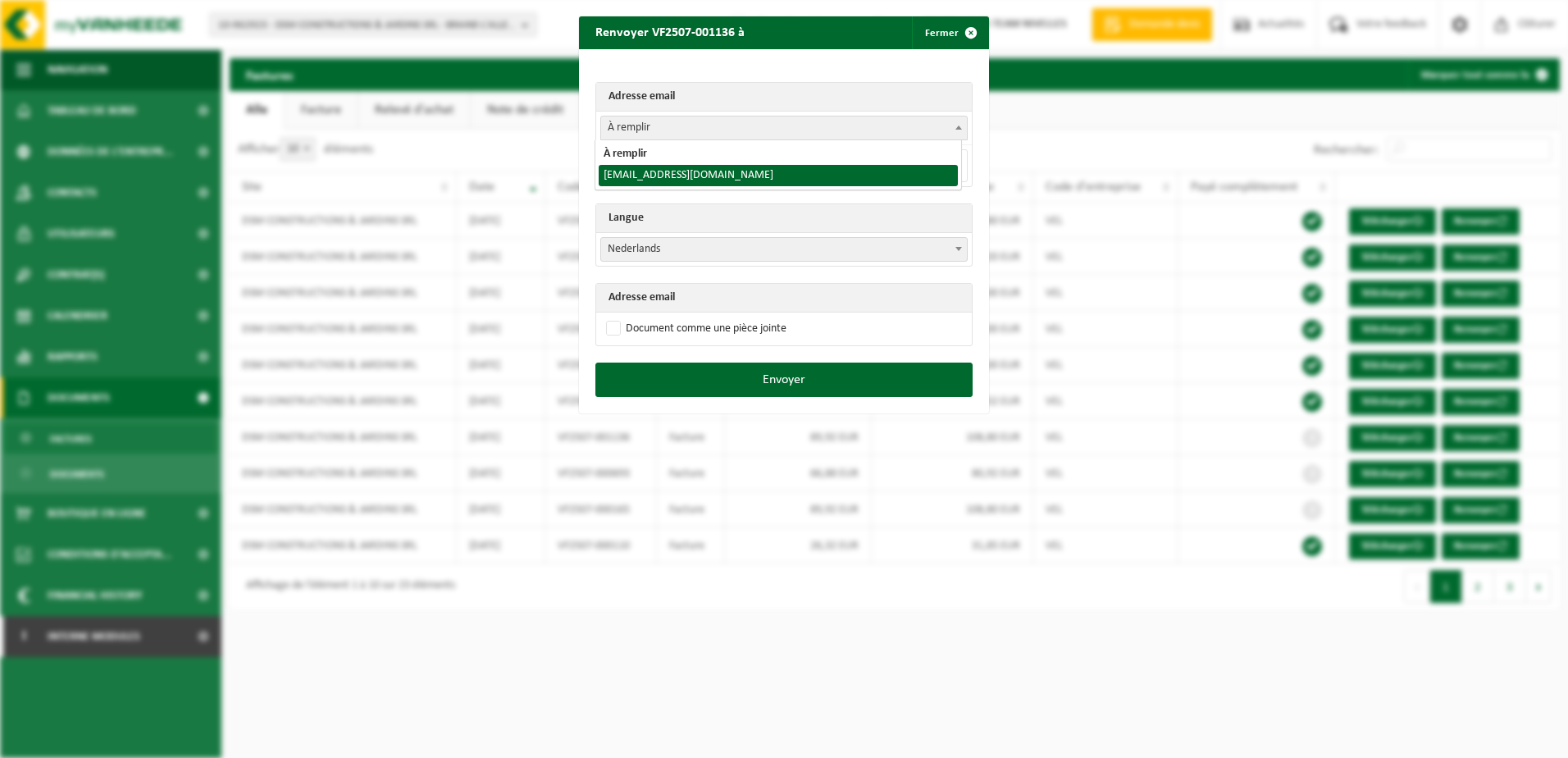
select select "marindsm@hotmail.com"
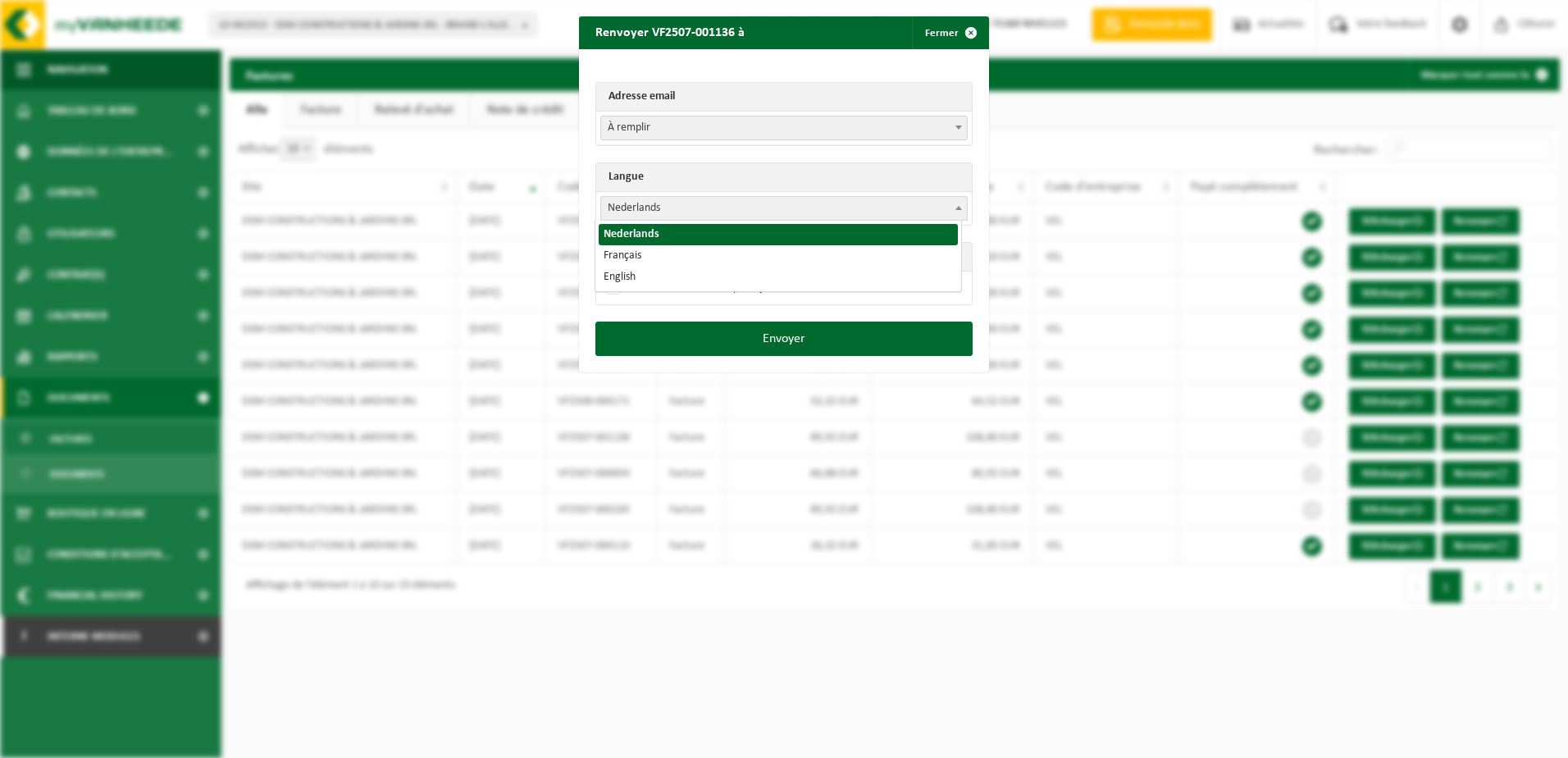
click at [761, 217] on span "Nederlands" at bounding box center [784, 208] width 366 height 23
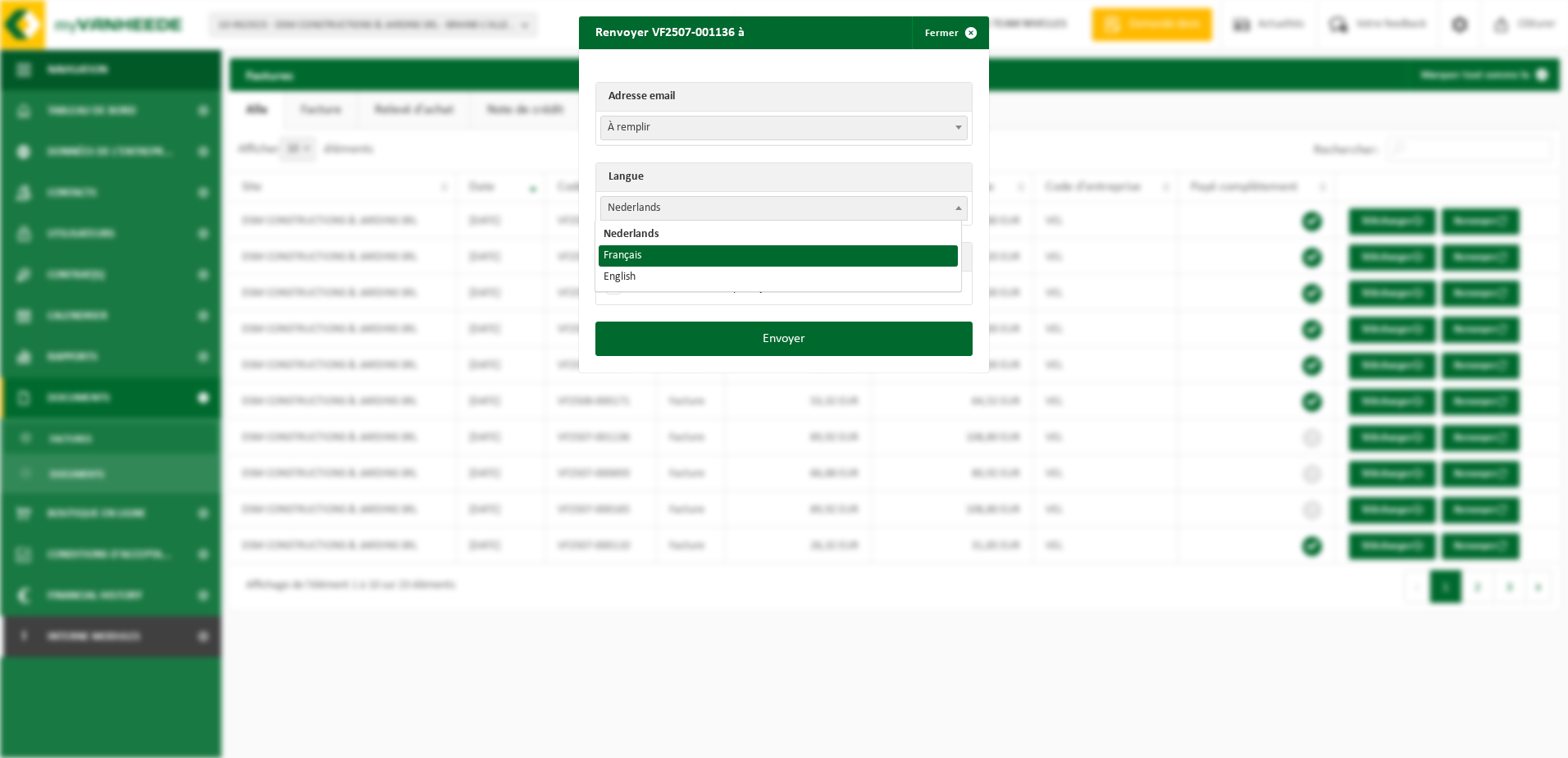
select select "fr"
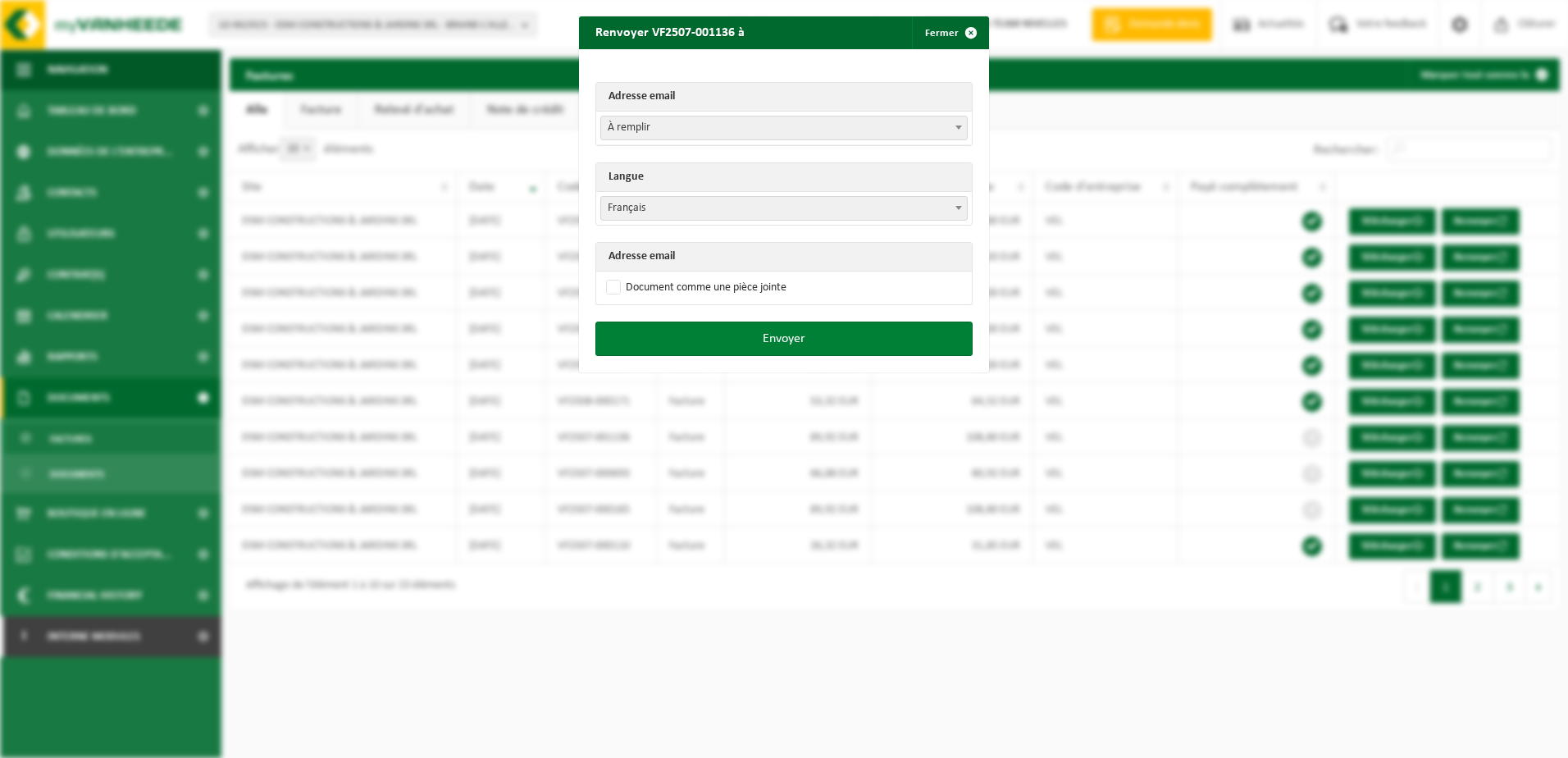
drag, startPoint x: 611, startPoint y: 289, endPoint x: 648, endPoint y: 321, distance: 48.9
click at [610, 292] on label "Document comme une pièce jointe" at bounding box center [695, 288] width 183 height 25
click at [610, 275] on input "Document comme une pièce jointe" at bounding box center [804, 274] width 410 height 1
checkbox input "true"
click at [740, 344] on button "Envoyer" at bounding box center [784, 338] width 377 height 34
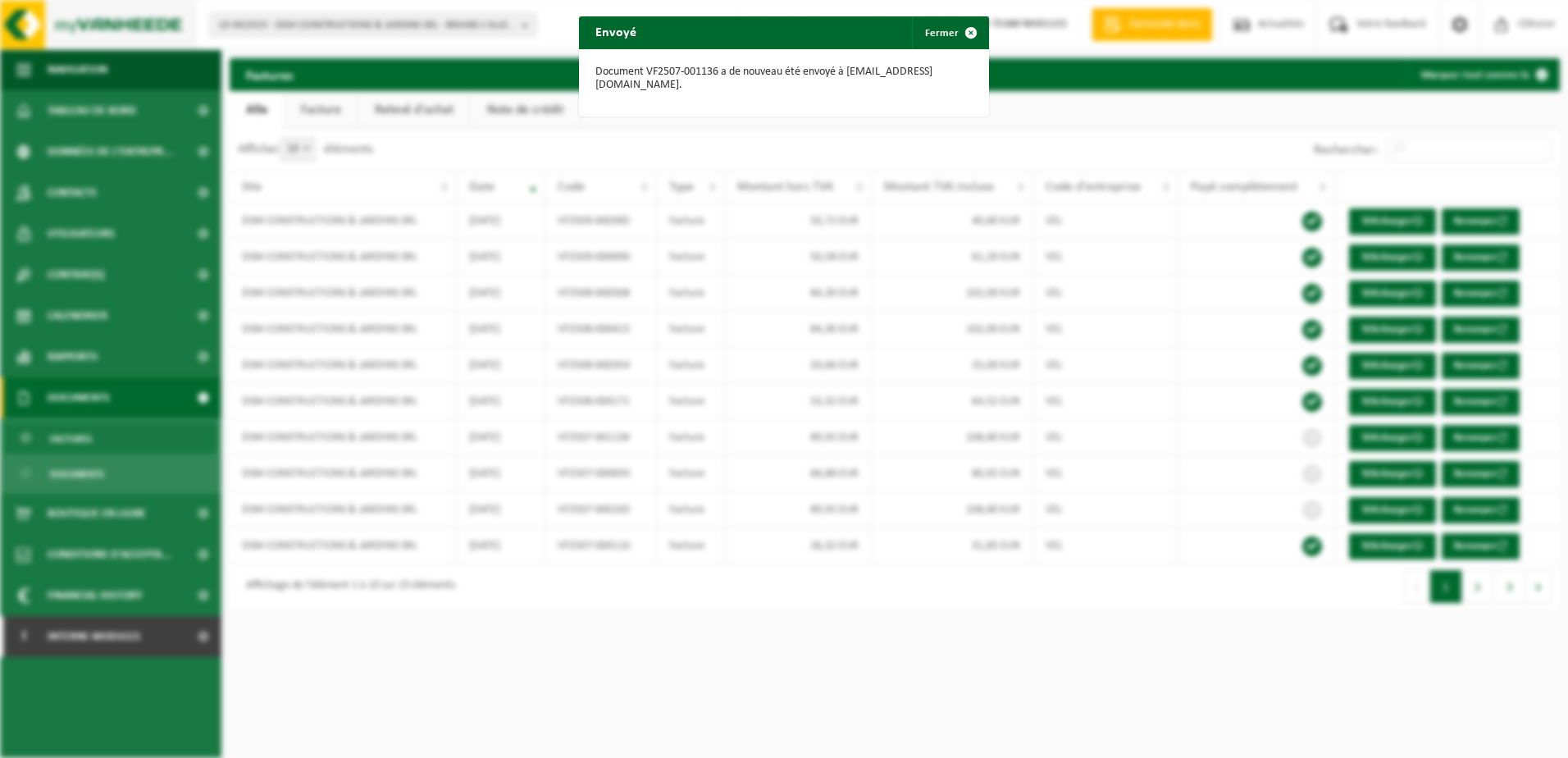
drag, startPoint x: 936, startPoint y: 38, endPoint x: 81, endPoint y: 43, distance: 855.0
click at [920, 37] on button "Fermer" at bounding box center [949, 32] width 75 height 32
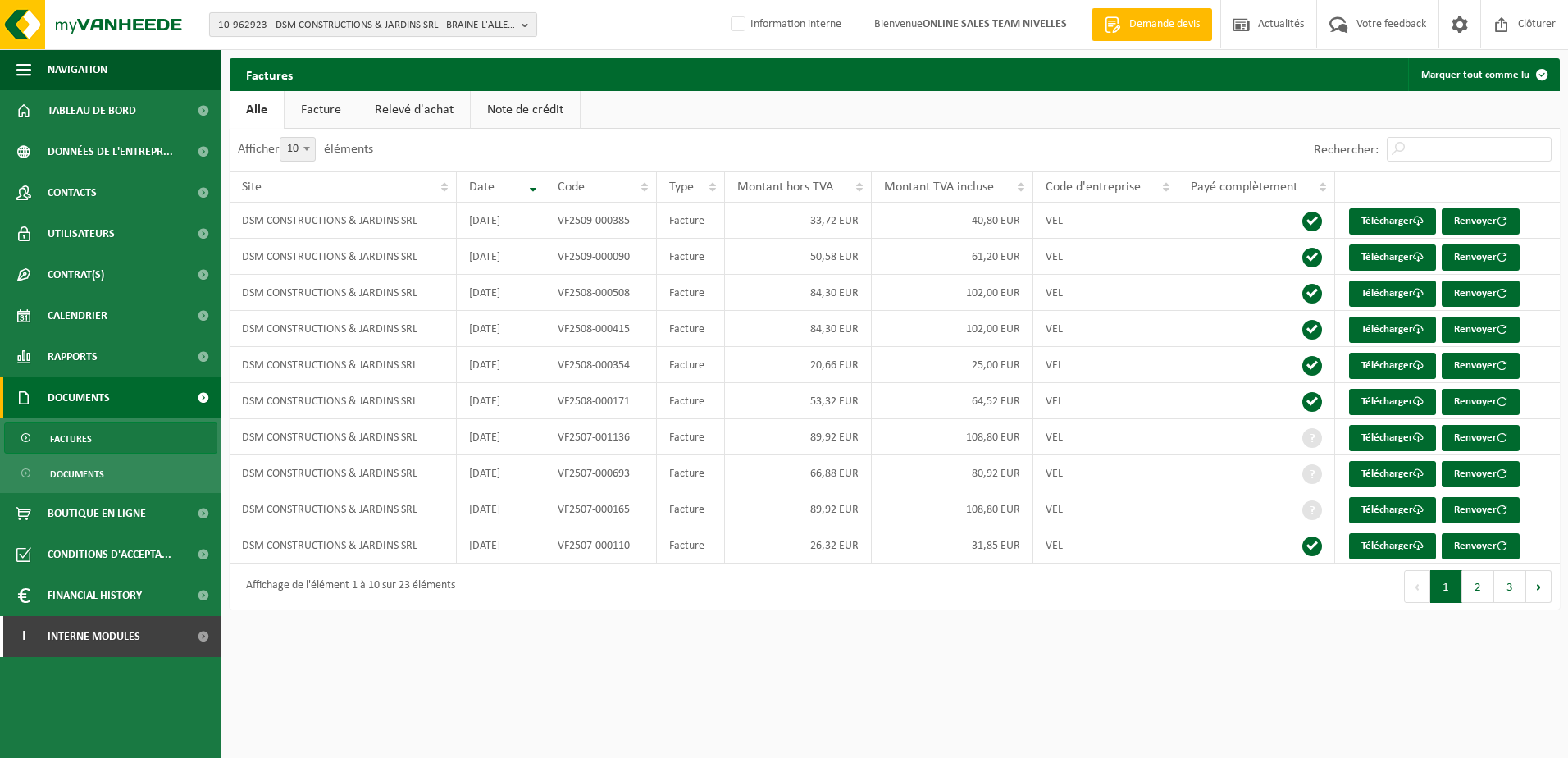
click at [522, 16] on b "button" at bounding box center [528, 25] width 14 height 23
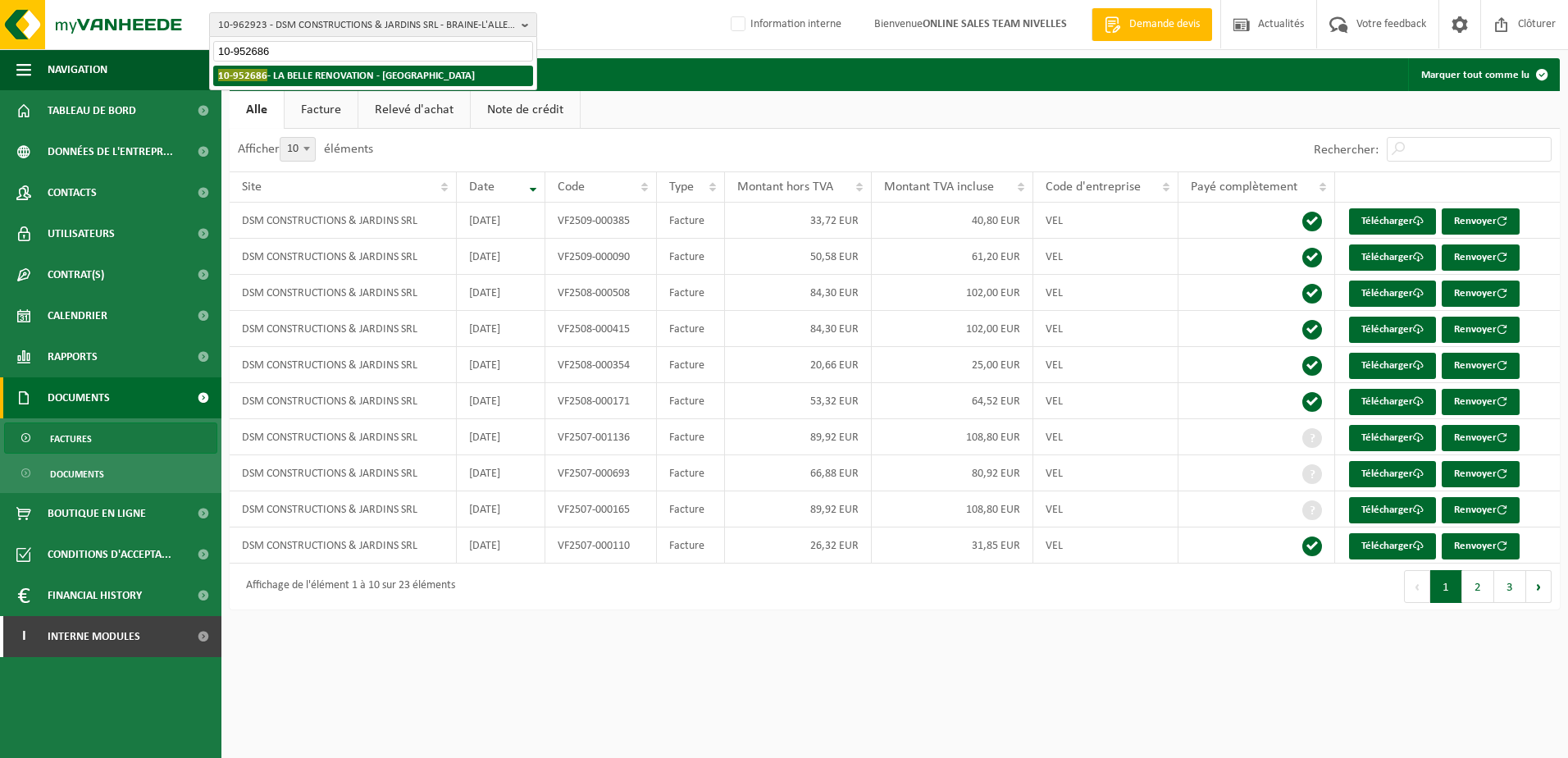
type input "10-952686"
click at [450, 73] on strong "10-952686 - LA BELLE RENOVATION - SINT-GENESIUS-RODE" at bounding box center [346, 75] width 257 height 12
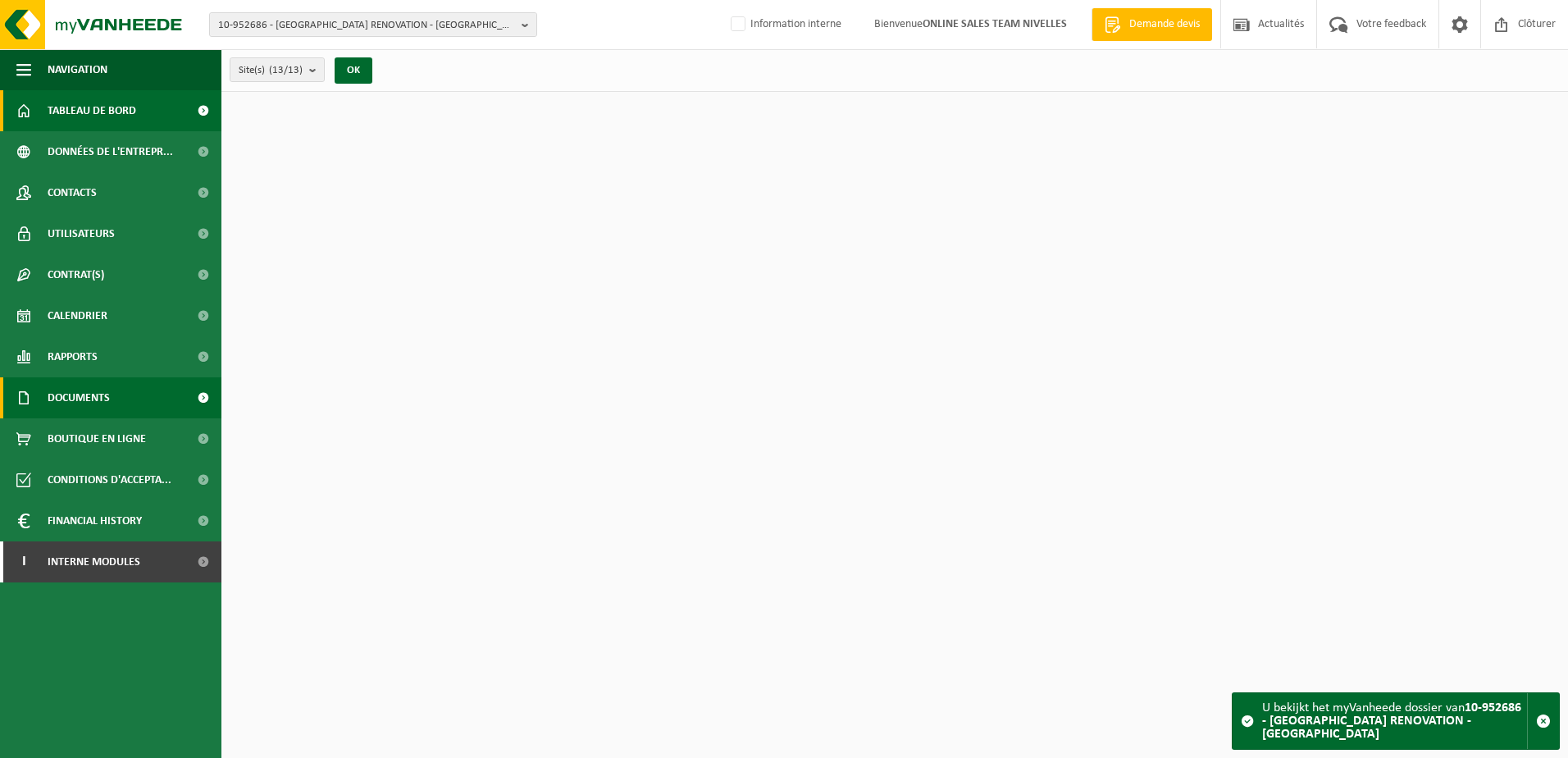
click at [121, 410] on link "Documents" at bounding box center [111, 398] width 222 height 41
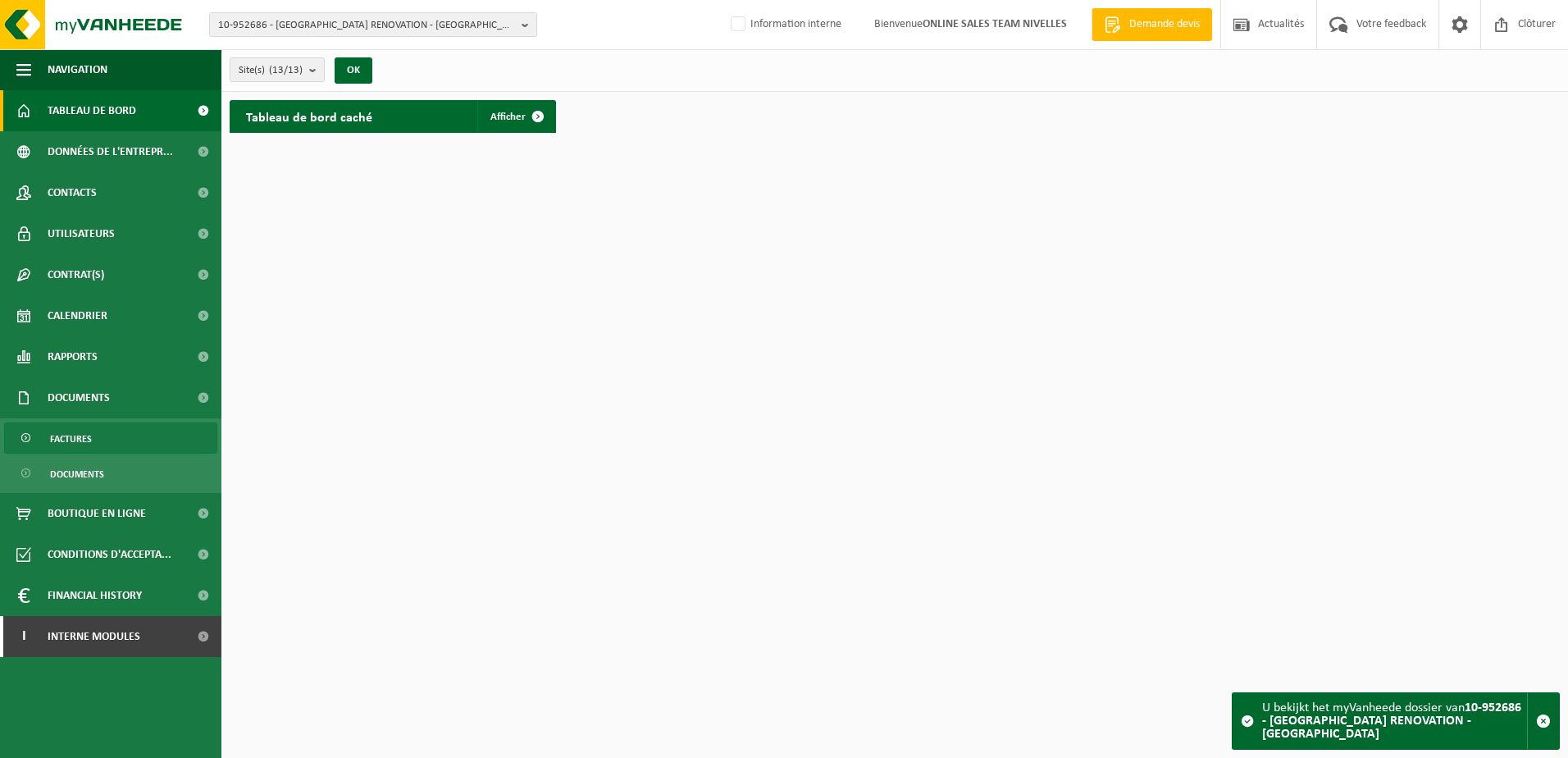
click at [136, 432] on link "Factures" at bounding box center [110, 438] width 213 height 32
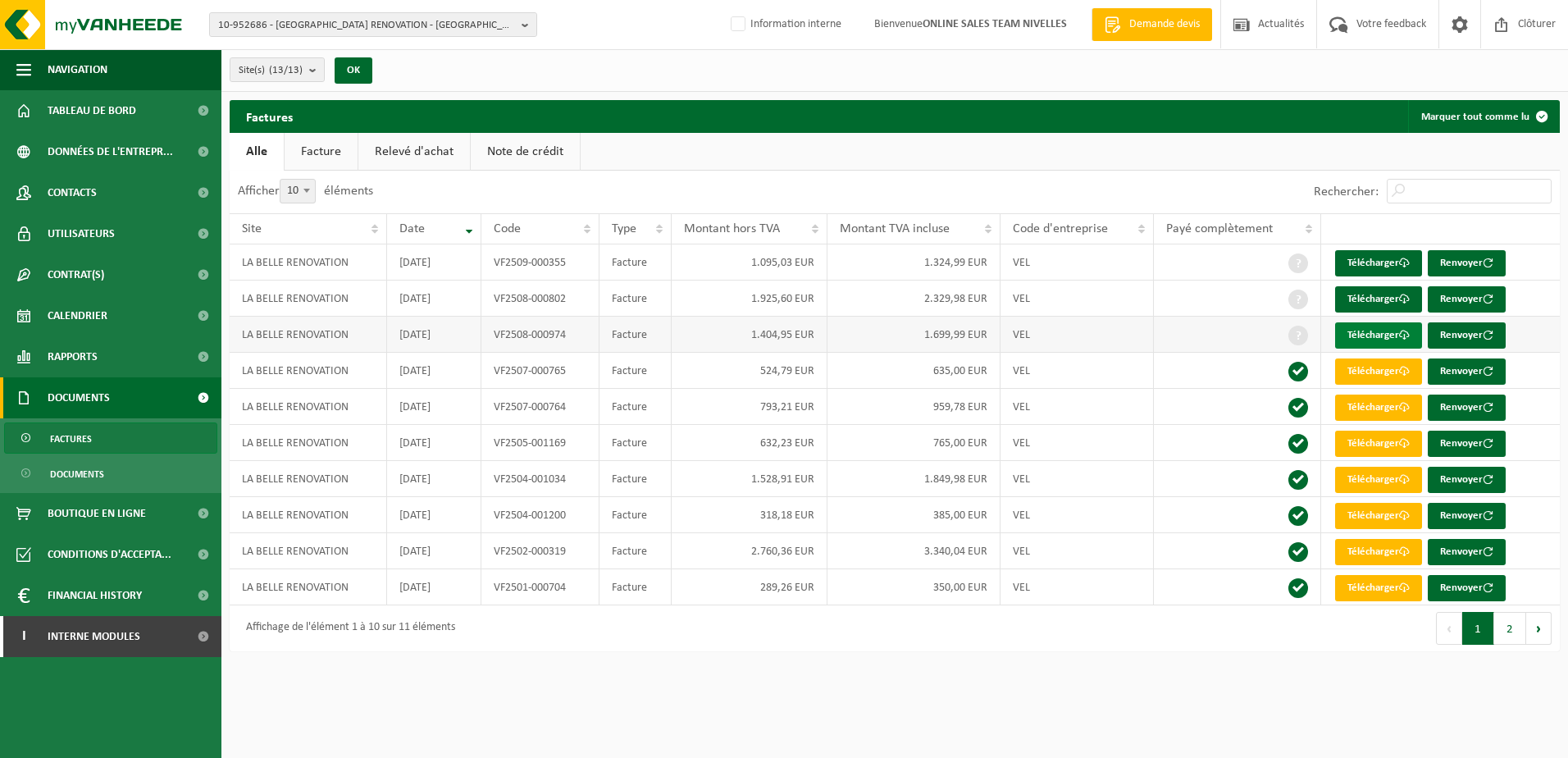
click at [1378, 332] on link "Télécharger" at bounding box center [1378, 335] width 87 height 26
click at [1379, 292] on link "Télécharger" at bounding box center [1378, 298] width 87 height 26
click at [1367, 263] on link "Télécharger" at bounding box center [1378, 263] width 87 height 26
click at [522, 28] on b "button" at bounding box center [528, 25] width 14 height 23
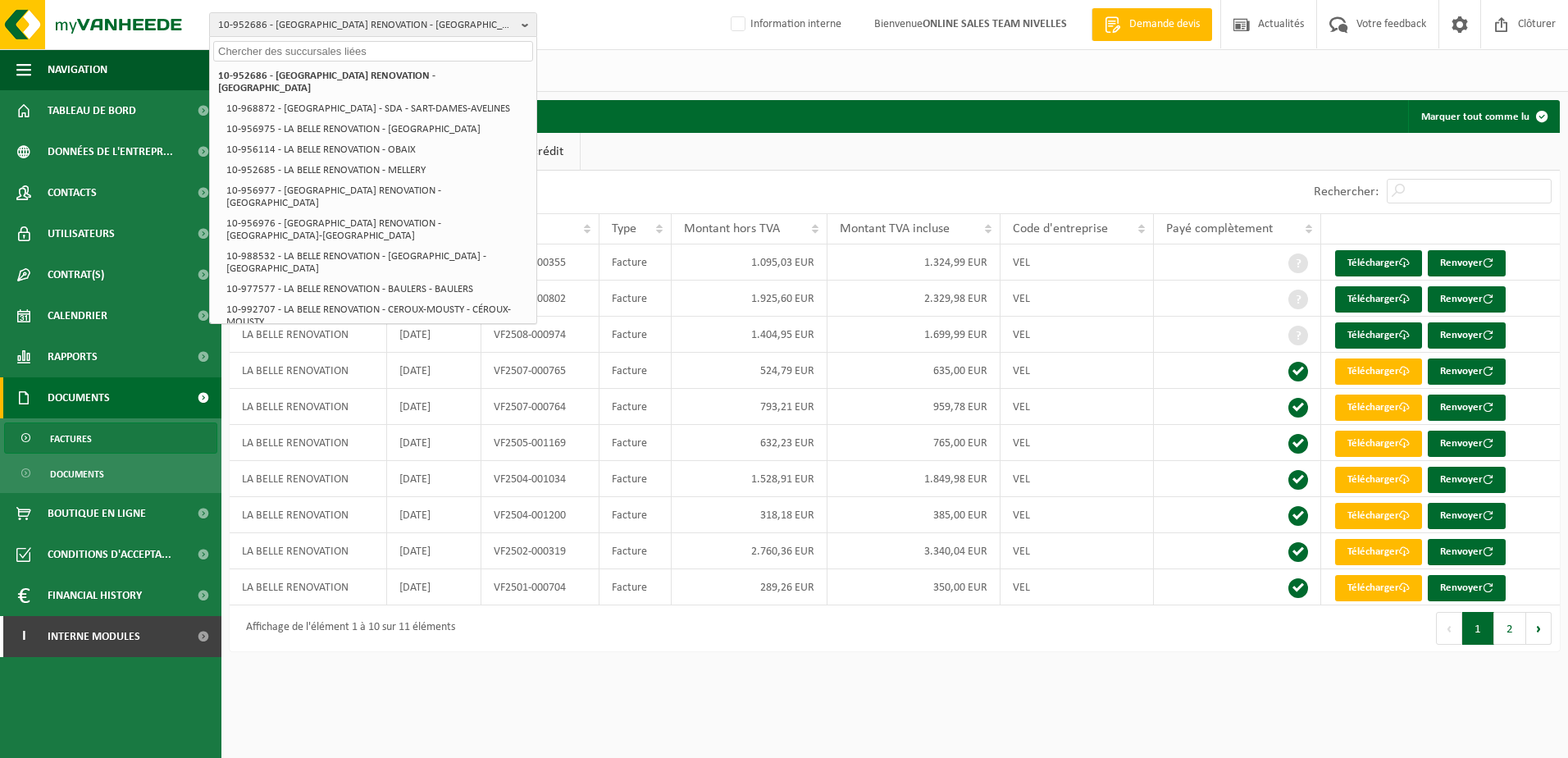
paste input "10-827591"
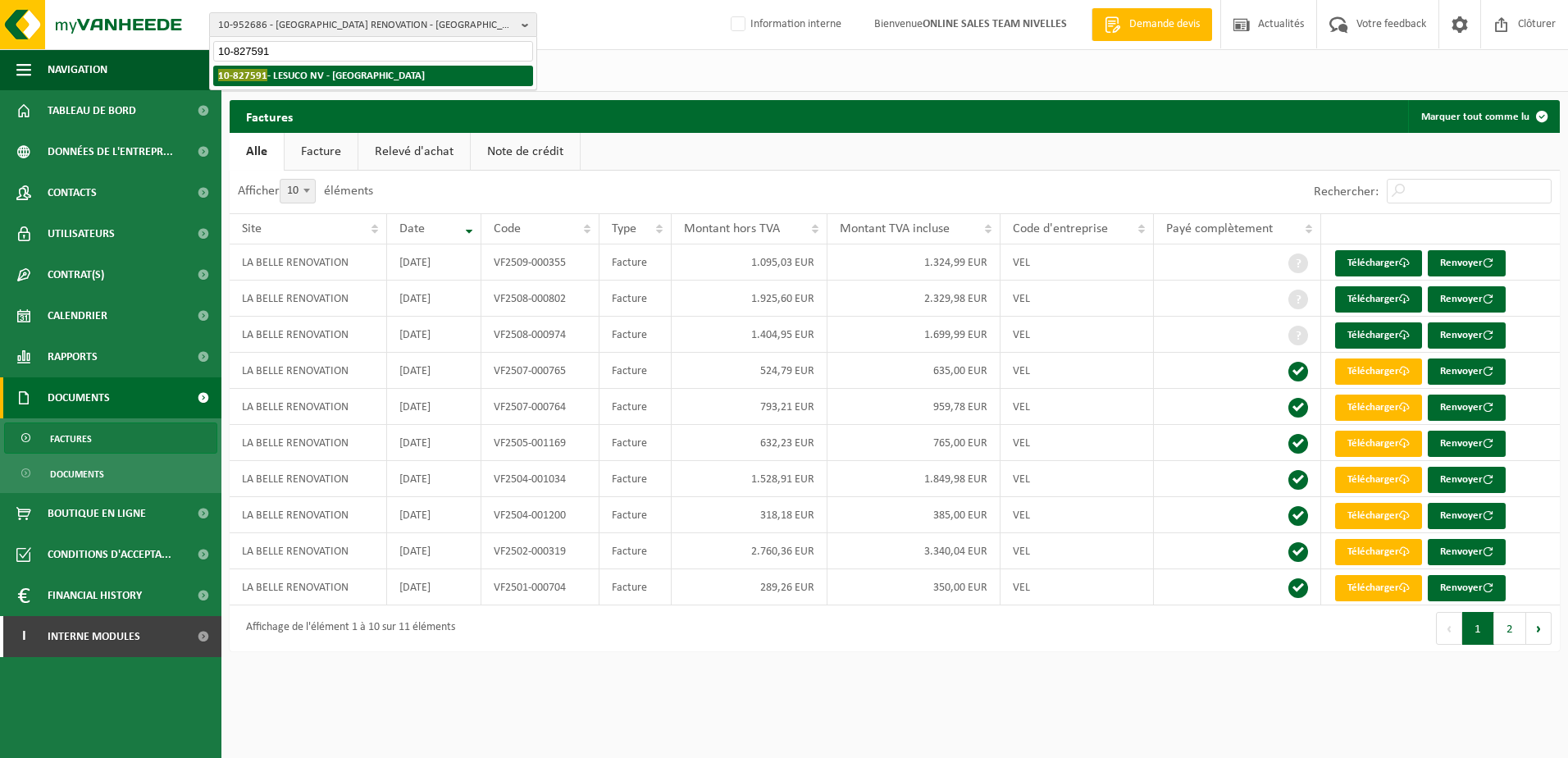
type input "10-827591"
click at [374, 74] on strong "10-827591 - LESUCO NV - GEMBLOUX" at bounding box center [321, 75] width 206 height 12
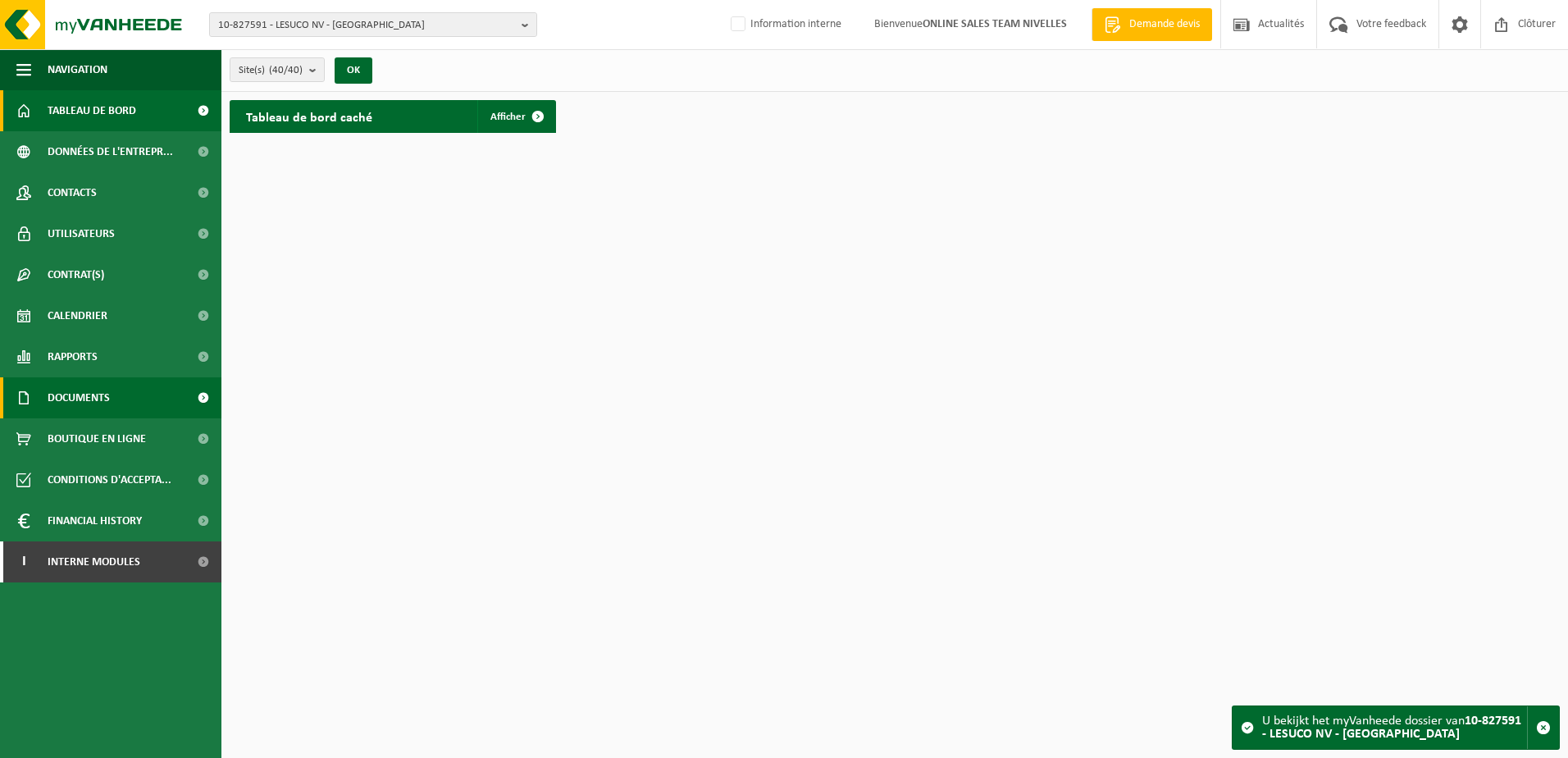
click at [140, 400] on link "Documents" at bounding box center [111, 398] width 222 height 41
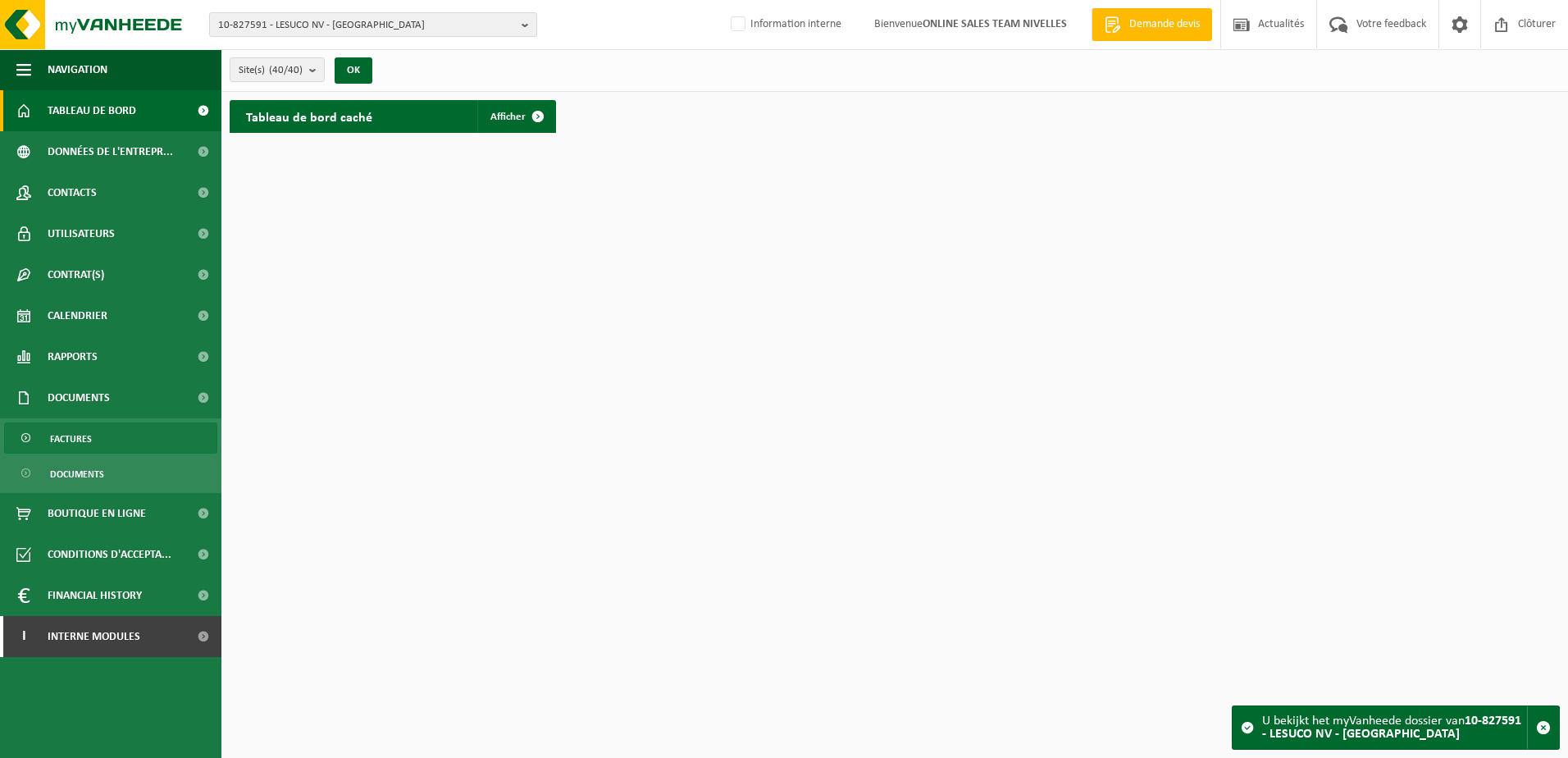
click at [134, 443] on link "Factures" at bounding box center [110, 438] width 213 height 32
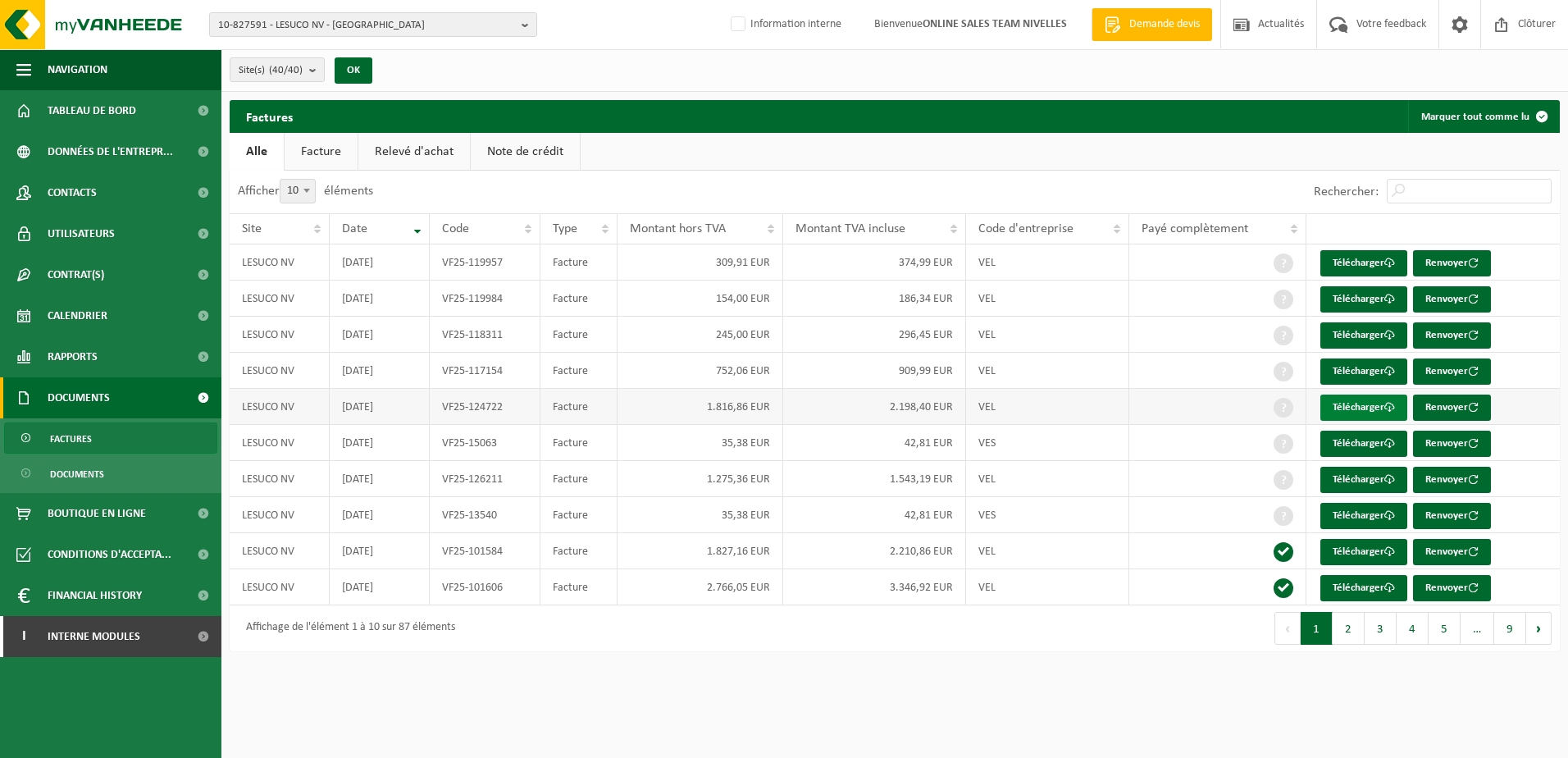
click at [1355, 407] on link "Télécharger" at bounding box center [1364, 407] width 87 height 26
click at [1371, 584] on link "Télécharger" at bounding box center [1364, 588] width 87 height 26
click at [1385, 585] on link "Télécharger" at bounding box center [1364, 588] width 87 height 26
click at [1356, 542] on link "Télécharger" at bounding box center [1364, 552] width 87 height 26
click at [1375, 482] on link "Télécharger" at bounding box center [1364, 479] width 87 height 26
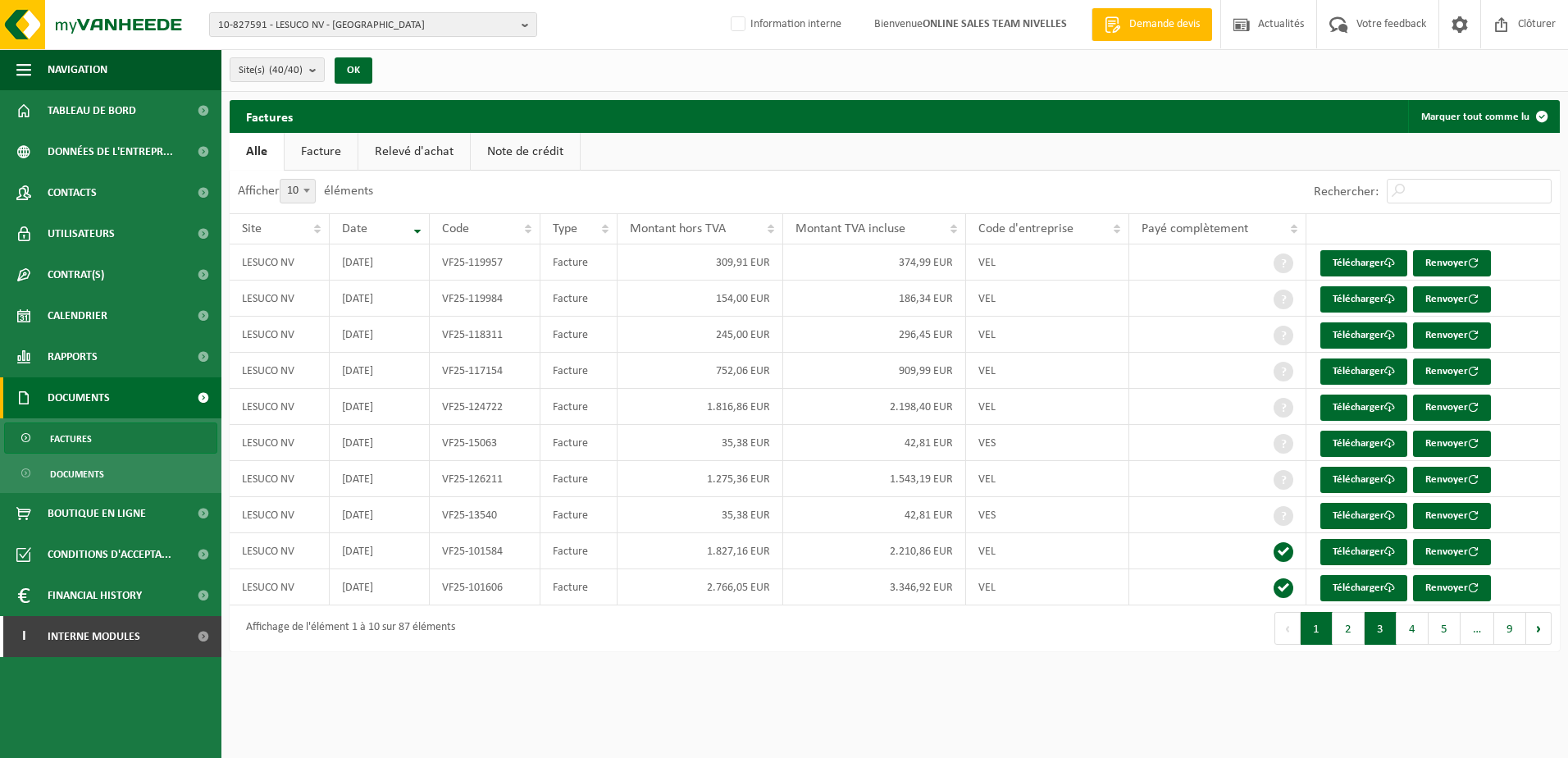
click at [1389, 634] on button "3" at bounding box center [1380, 628] width 32 height 32
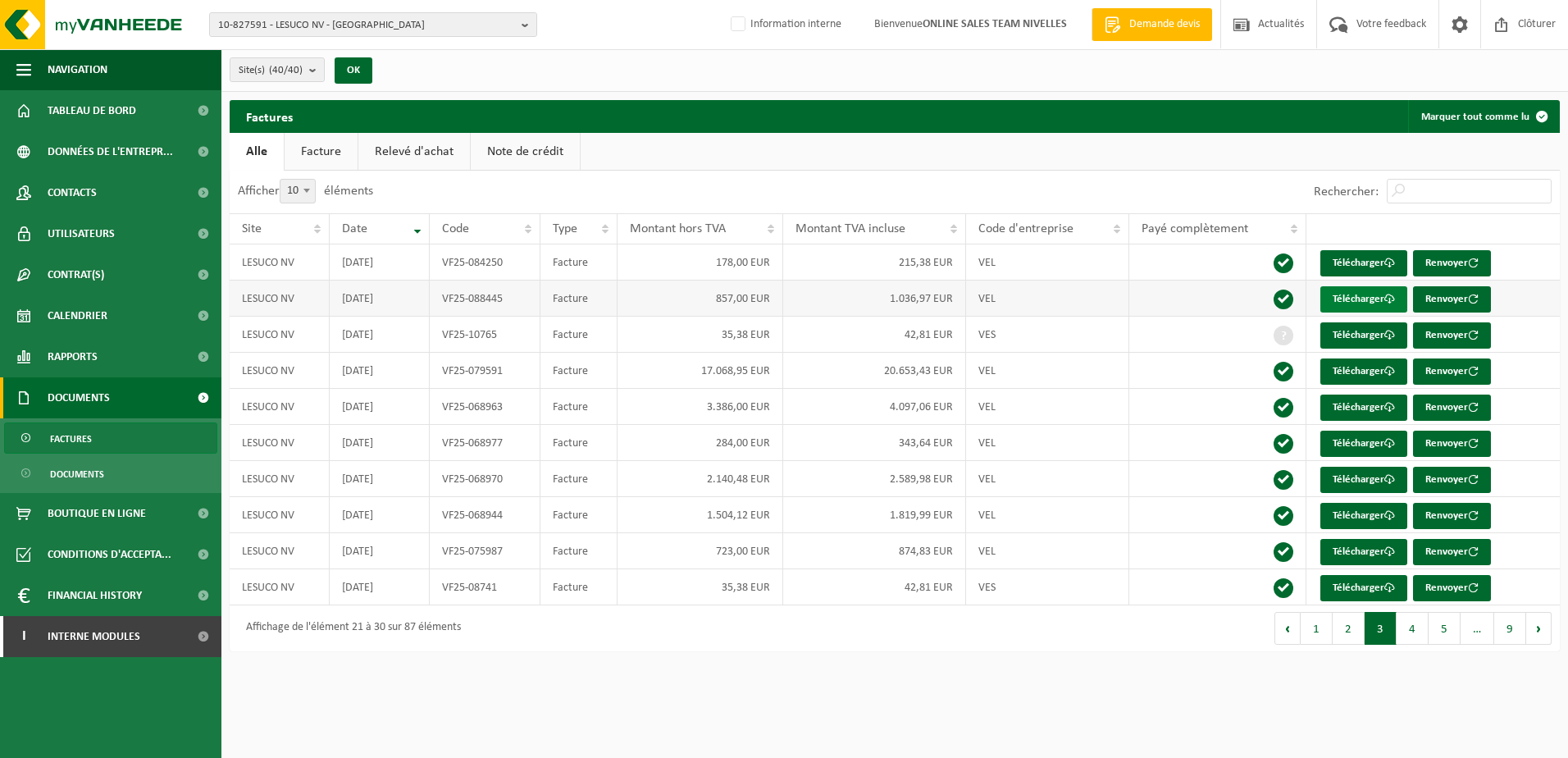
click at [1389, 293] on span at bounding box center [1388, 298] width 11 height 11
click at [1516, 631] on button "9" at bounding box center [1509, 628] width 32 height 32
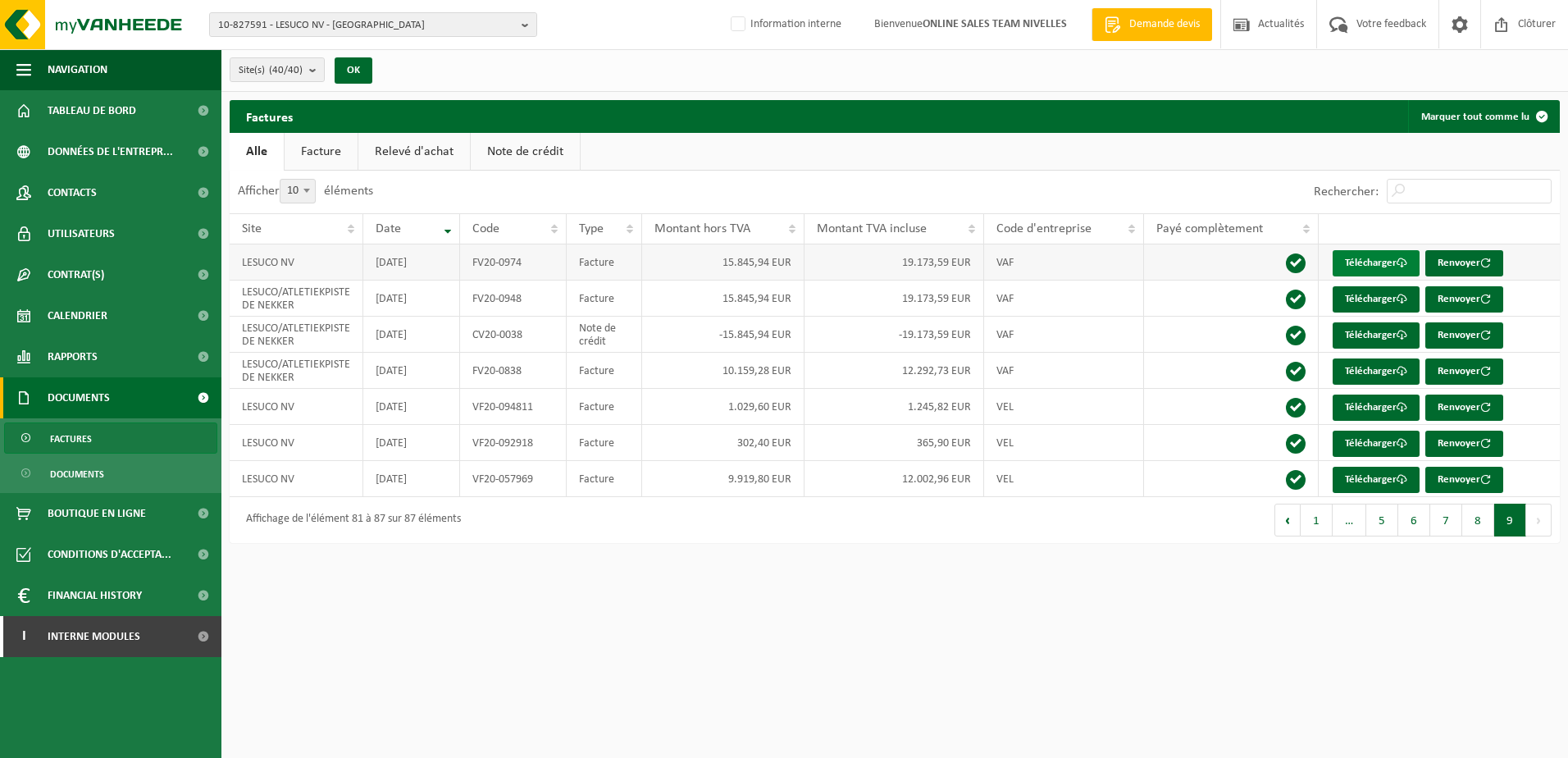
click at [1335, 264] on link "Télécharger" at bounding box center [1375, 263] width 87 height 26
click at [1416, 520] on button "6" at bounding box center [1413, 520] width 32 height 32
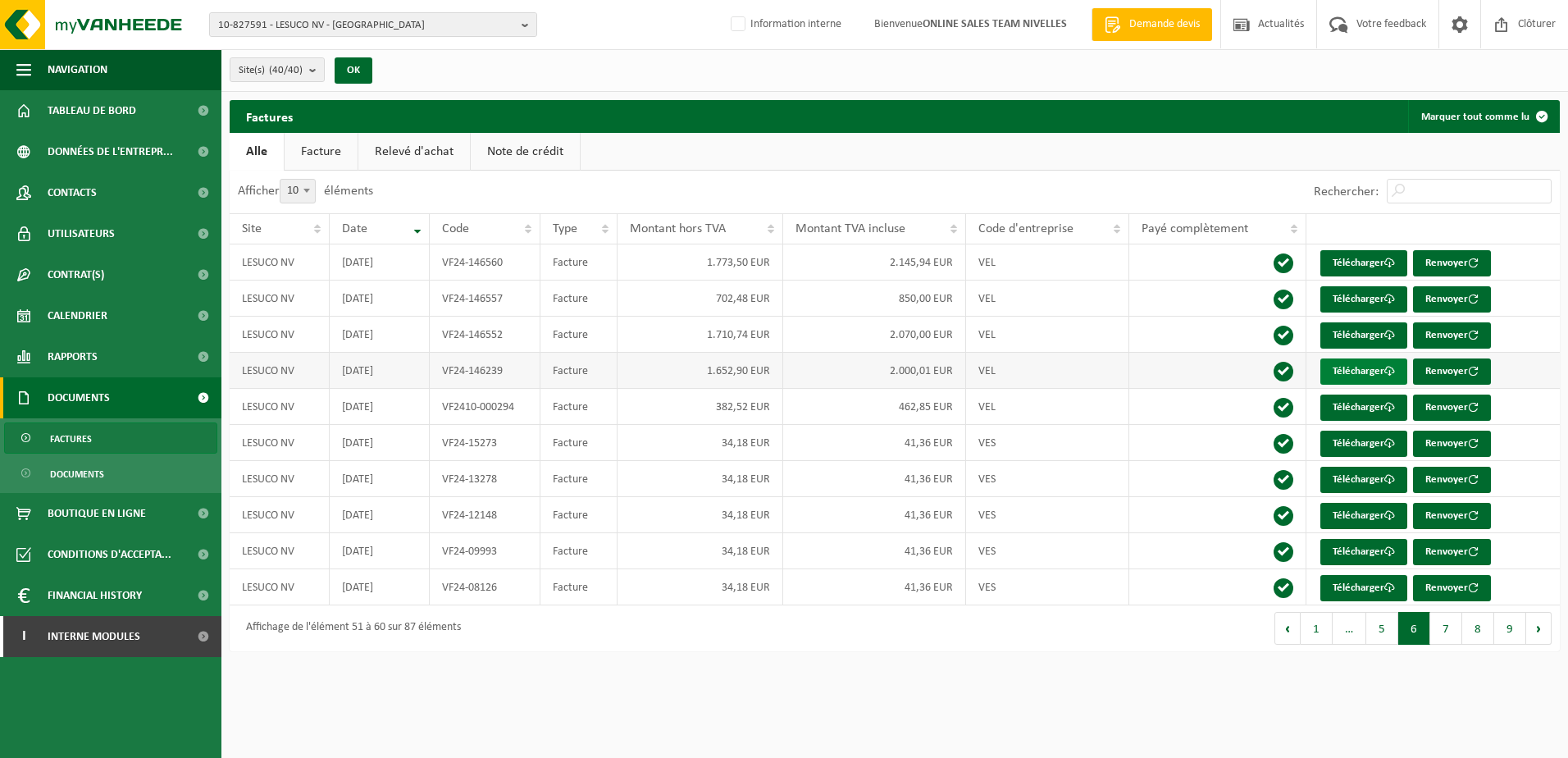
click at [1380, 377] on link "Télécharger" at bounding box center [1364, 371] width 87 height 26
click at [1363, 367] on link "Télécharger" at bounding box center [1364, 371] width 87 height 26
click at [1391, 633] on button "5" at bounding box center [1382, 628] width 32 height 32
click at [1353, 633] on span "…" at bounding box center [1347, 628] width 33 height 32
click at [1289, 629] on button "Précédent" at bounding box center [1285, 628] width 26 height 32
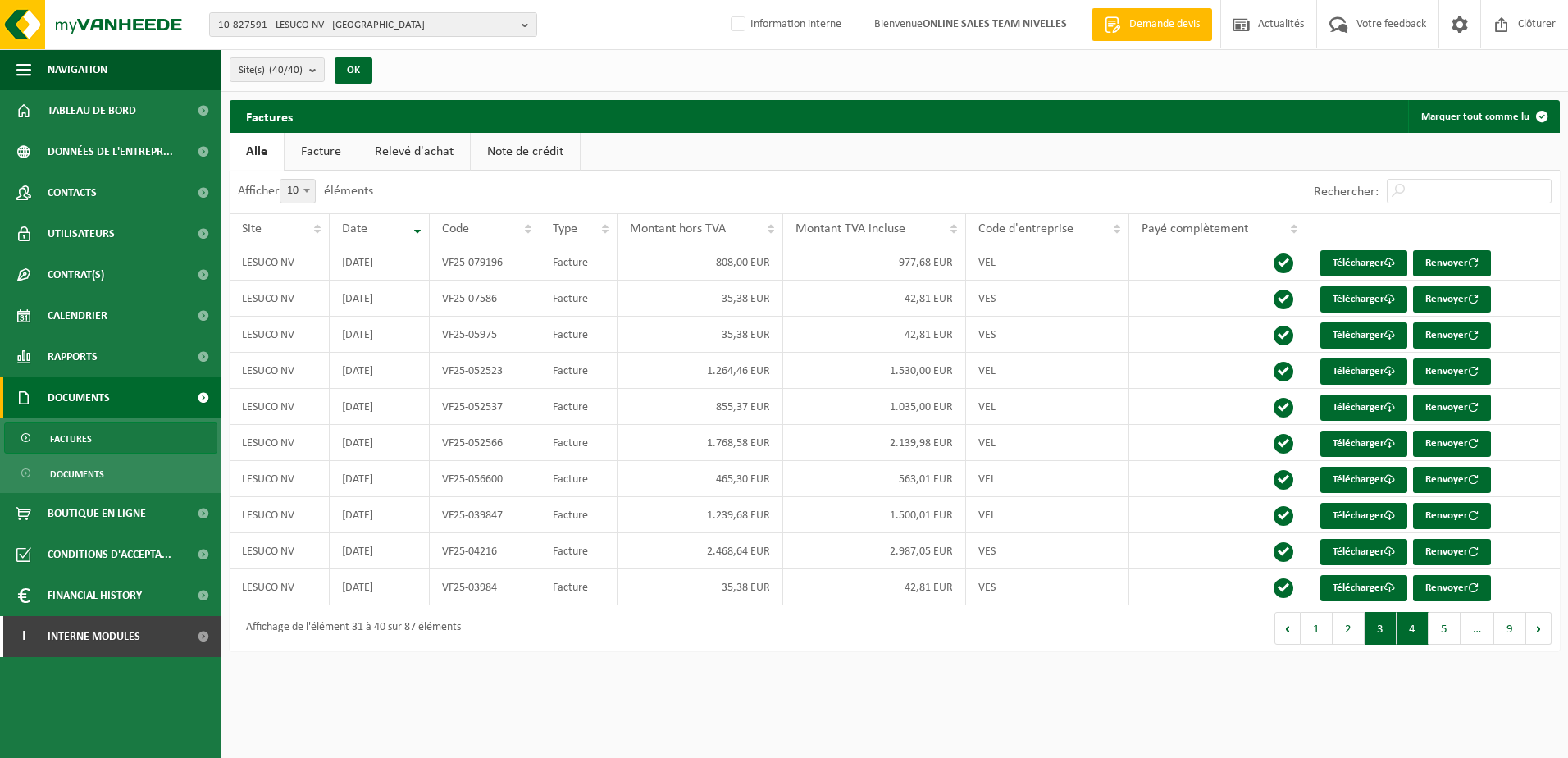
click at [1386, 621] on button "3" at bounding box center [1380, 628] width 32 height 32
click at [1372, 509] on link "Télécharger" at bounding box center [1364, 515] width 87 height 26
click at [485, 262] on td "VF25-084250" at bounding box center [485, 263] width 111 height 36
drag, startPoint x: 1343, startPoint y: 633, endPoint x: 1172, endPoint y: 627, distance: 171.1
click at [1343, 634] on button "2" at bounding box center [1347, 628] width 32 height 32
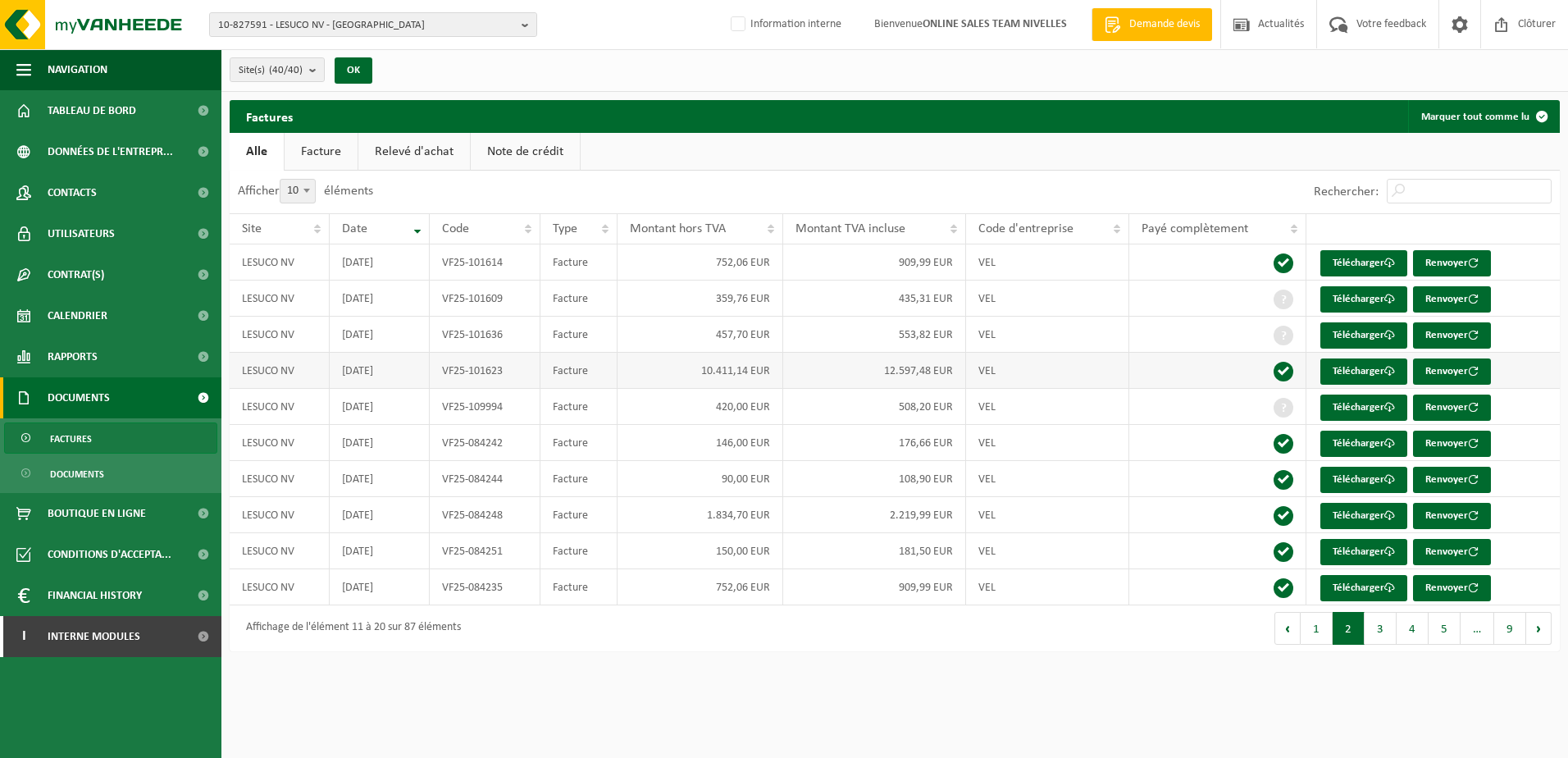
click at [621, 373] on td "10.411,14 EUR" at bounding box center [699, 371] width 165 height 36
click at [1359, 367] on link "Télécharger" at bounding box center [1364, 371] width 87 height 26
click at [521, 26] on button "10-827591 - LESUCO NV - GEMBLOUX" at bounding box center [373, 25] width 328 height 25
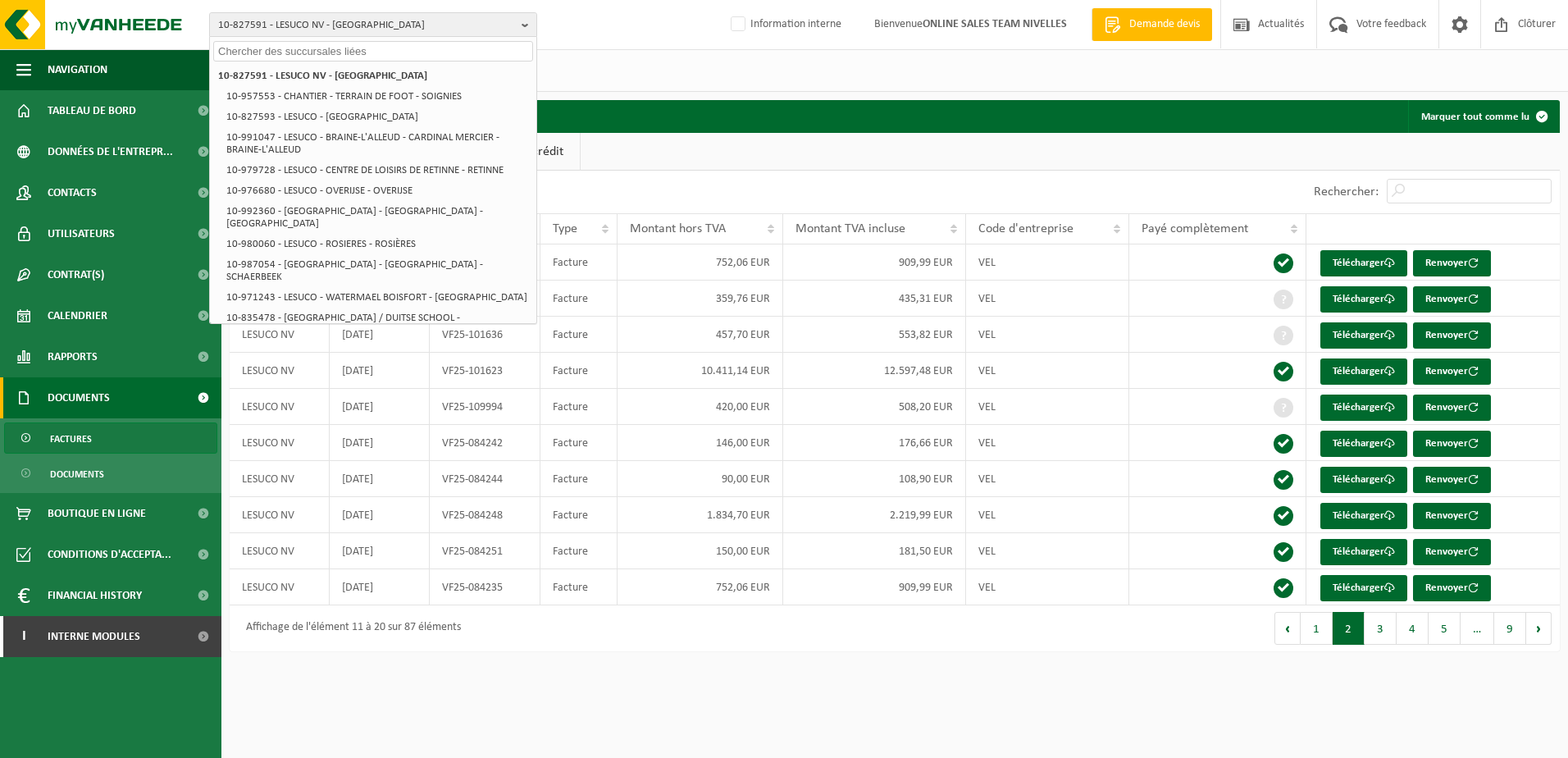
click at [460, 53] on input "text" at bounding box center [373, 51] width 320 height 20
click at [236, 54] on input "text" at bounding box center [373, 51] width 320 height 20
paste input "10-992422"
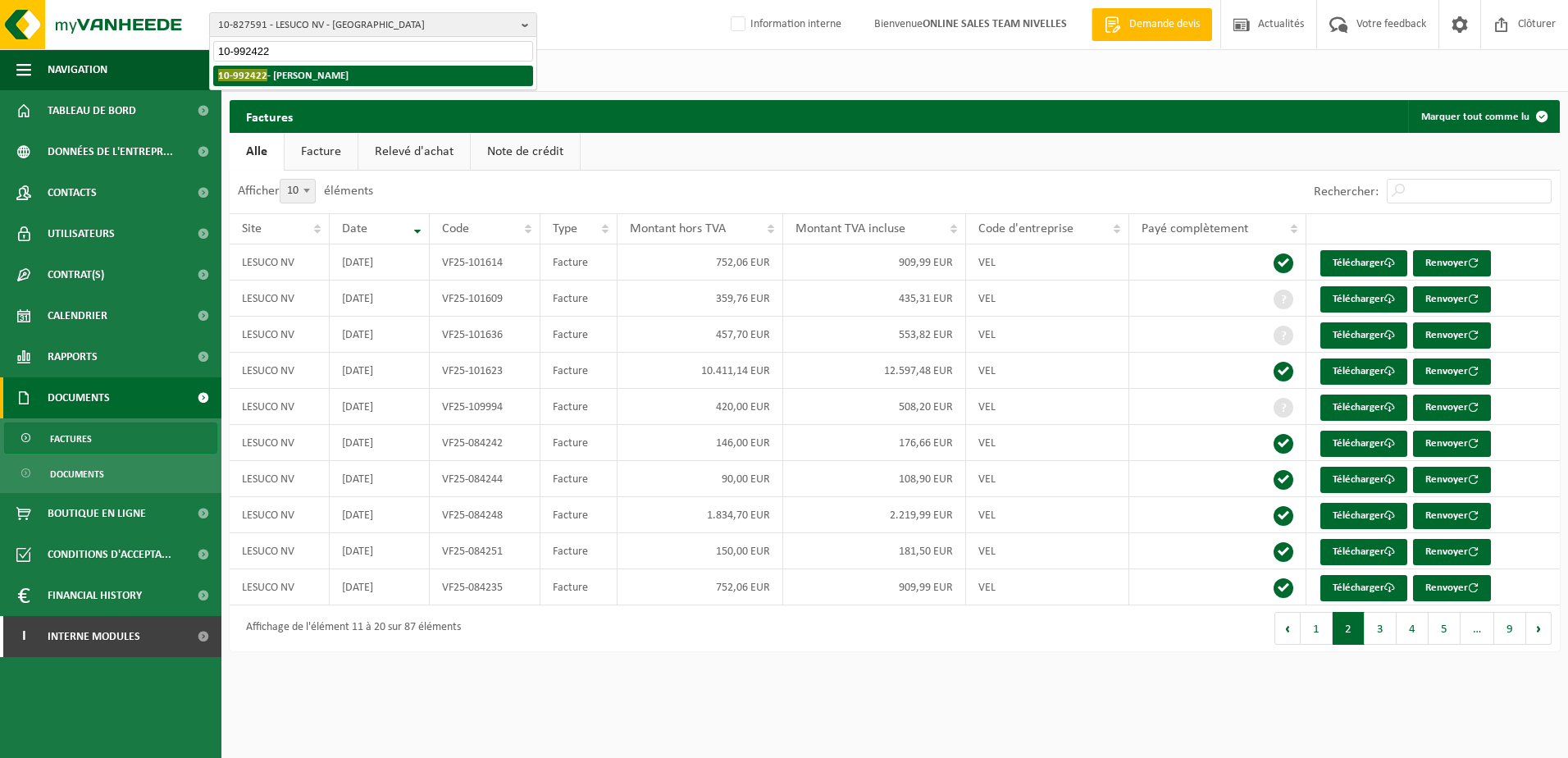
type input "10-992422"
click at [278, 70] on strong "10-992422 - SCHONNE BENJAMIN - ARQUENNES" at bounding box center [283, 75] width 130 height 12
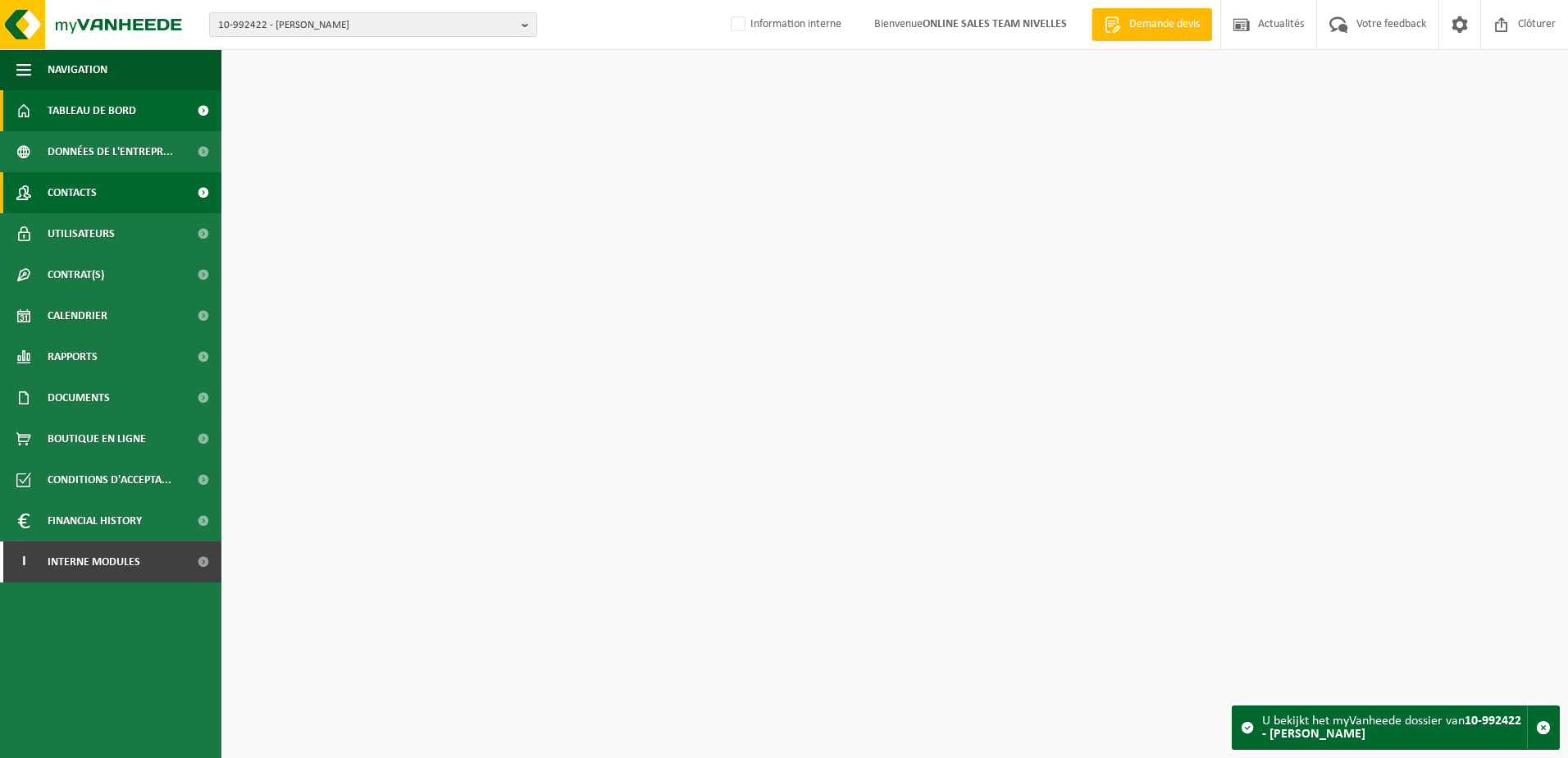
click at [131, 186] on link "Contacts" at bounding box center [111, 192] width 222 height 41
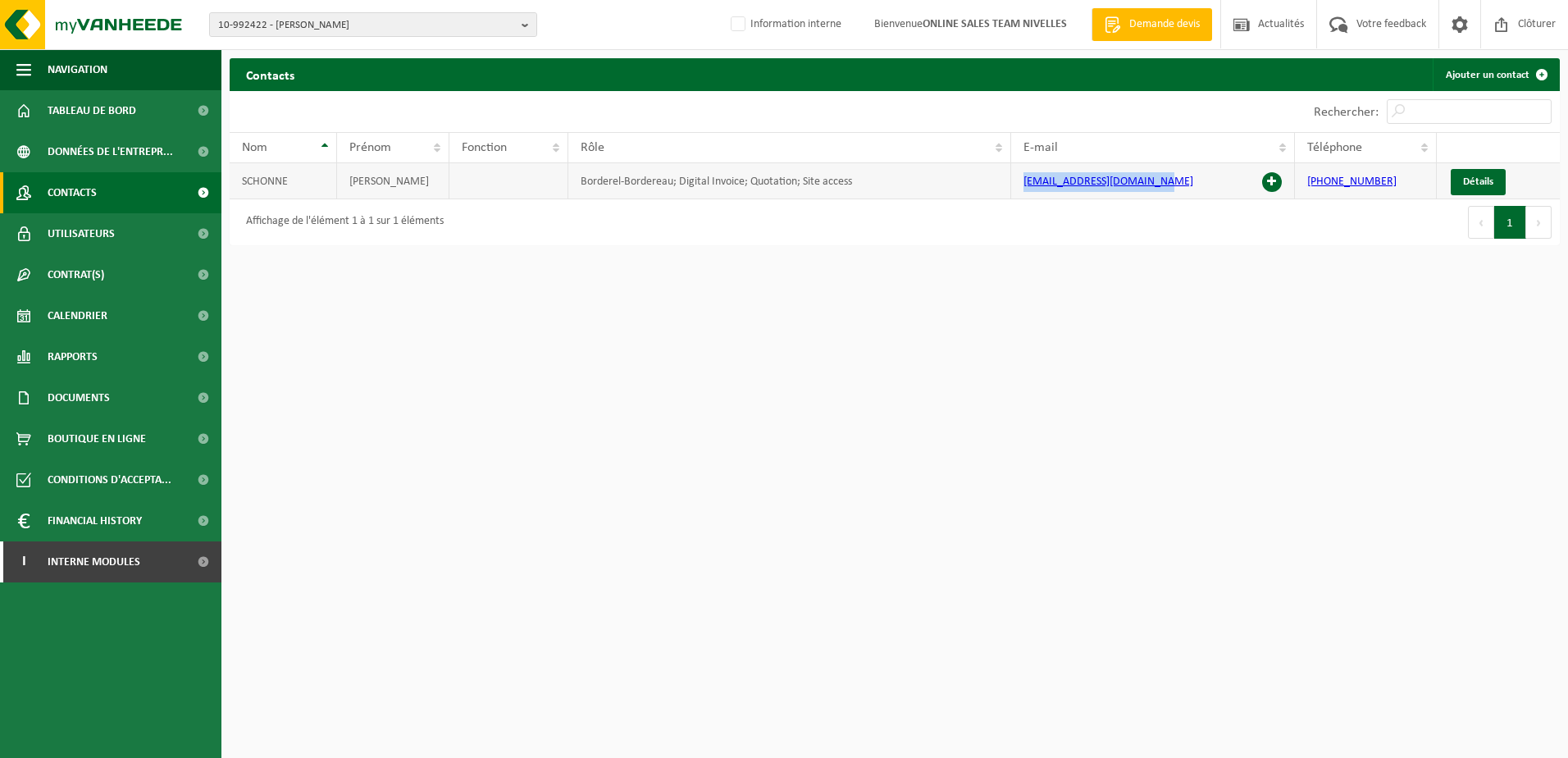
drag, startPoint x: 1169, startPoint y: 181, endPoint x: 1008, endPoint y: 181, distance: 161.0
click at [1008, 181] on tr "[PERSON_NAME]-Bordereau; Digital Invoice; Quotation; Site access [EMAIL_ADDRESS…" at bounding box center [894, 182] width 1330 height 36
copy tr "[EMAIL_ADDRESS][DOMAIN_NAME]"
